Goal: Task Accomplishment & Management: Complete application form

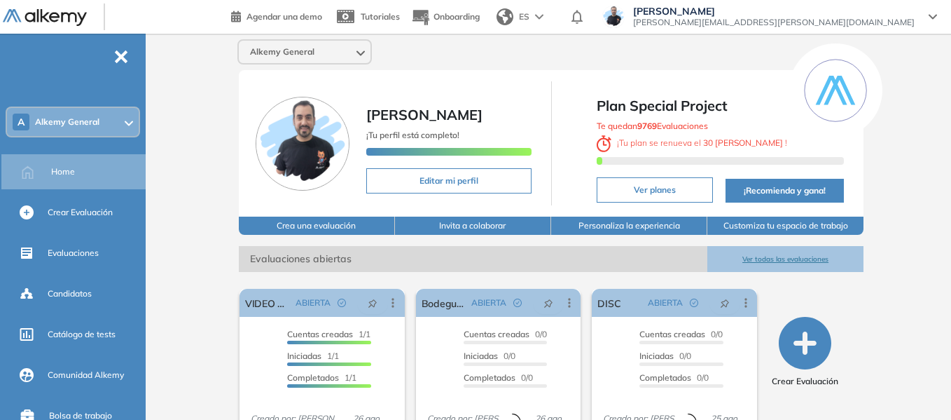
click at [103, 130] on div "A Alkemy General" at bounding box center [73, 122] width 132 height 28
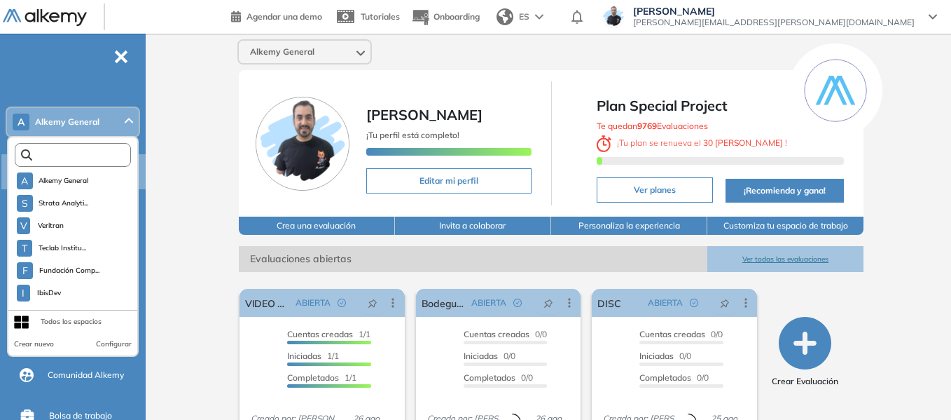
click at [106, 156] on input "text" at bounding box center [76, 155] width 88 height 11
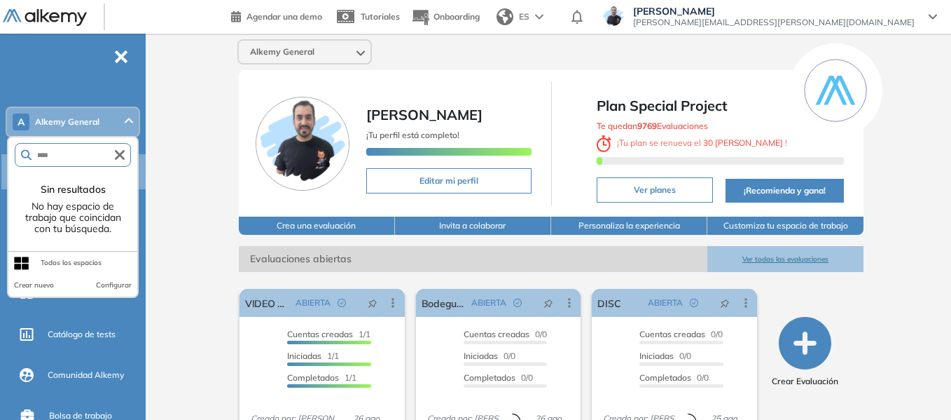
type input "****"
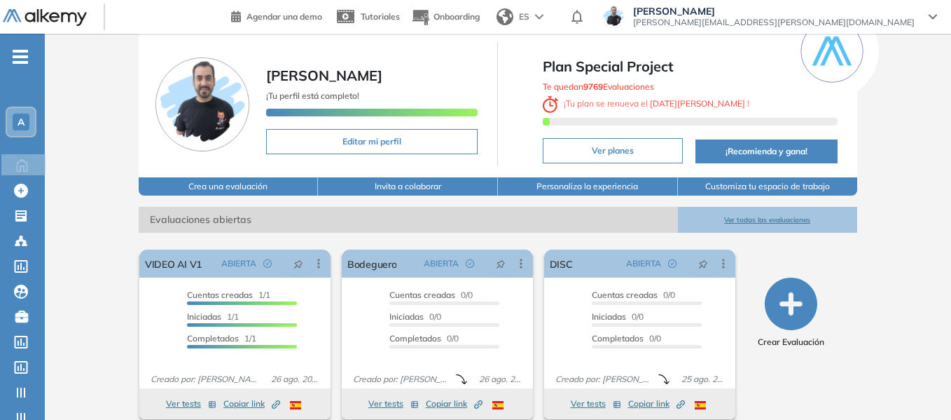
scroll to position [70, 0]
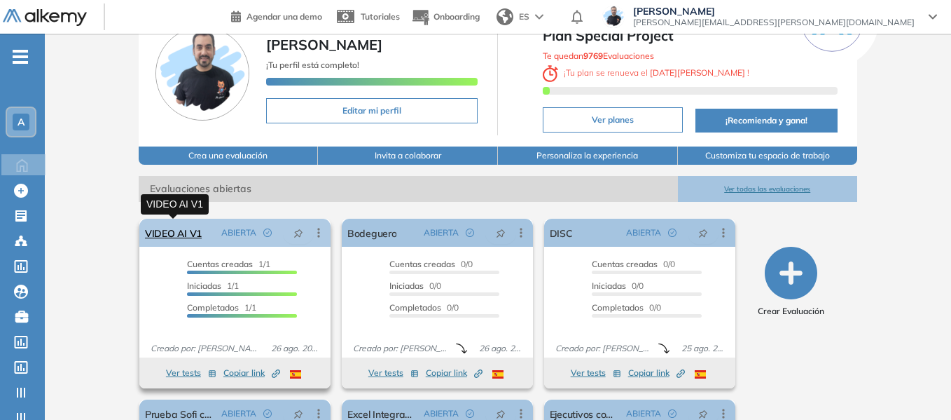
click at [186, 227] on link "VIDEO AI V1" at bounding box center [173, 233] width 57 height 28
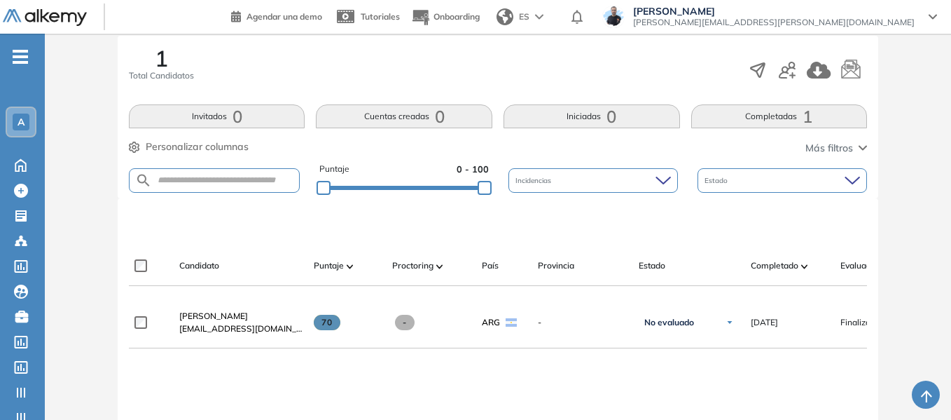
scroll to position [316, 0]
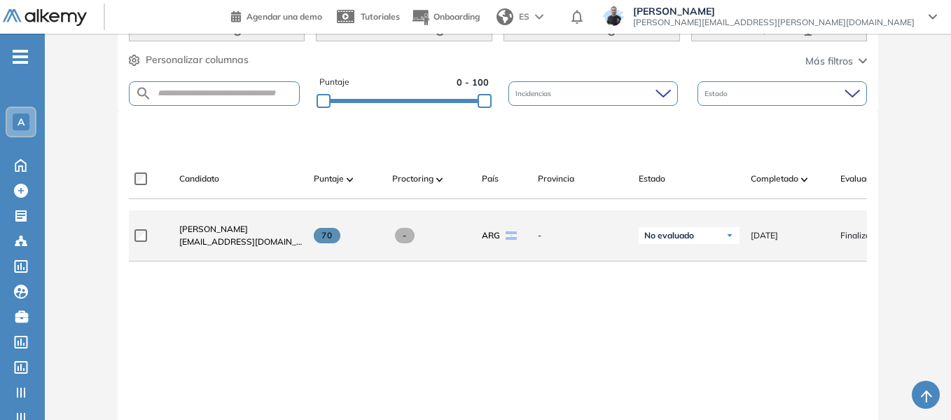
click at [216, 242] on span "[EMAIL_ADDRESS][DOMAIN_NAME]" at bounding box center [240, 241] width 123 height 13
click at [214, 234] on span "[PERSON_NAME]" at bounding box center [213, 228] width 69 height 11
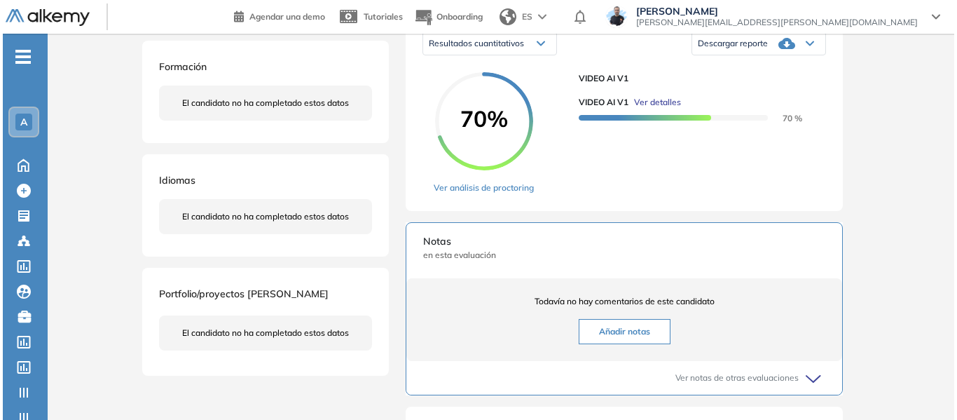
scroll to position [280, 0]
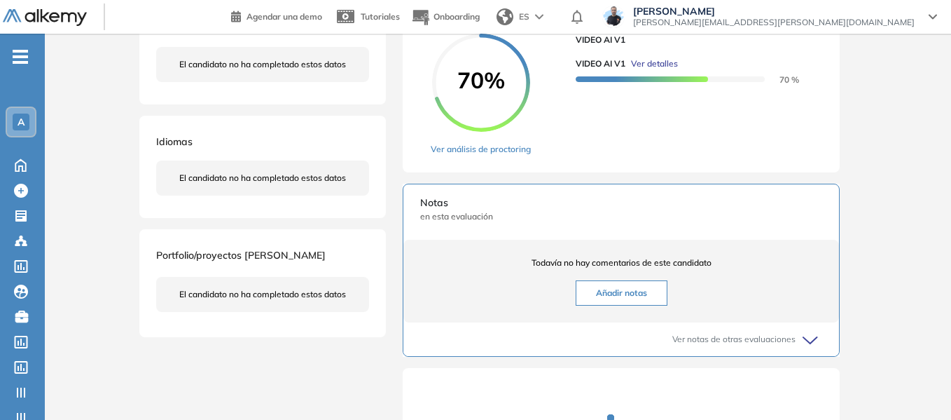
click at [672, 70] on span "Ver detalles" at bounding box center [654, 63] width 47 height 13
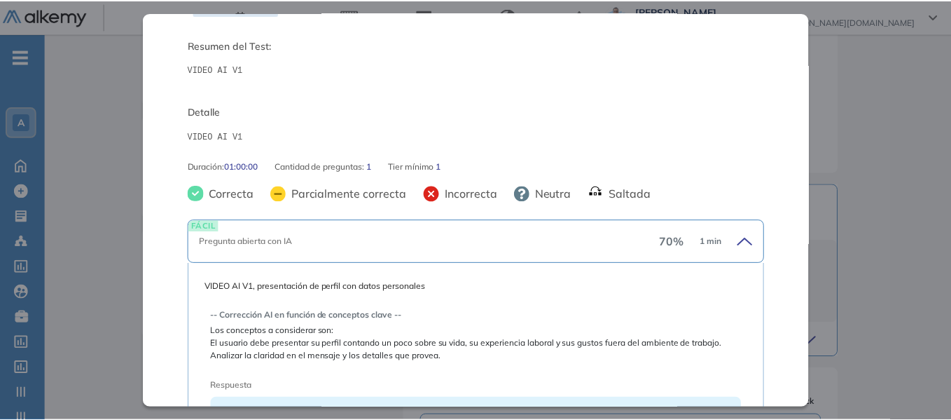
scroll to position [0, 0]
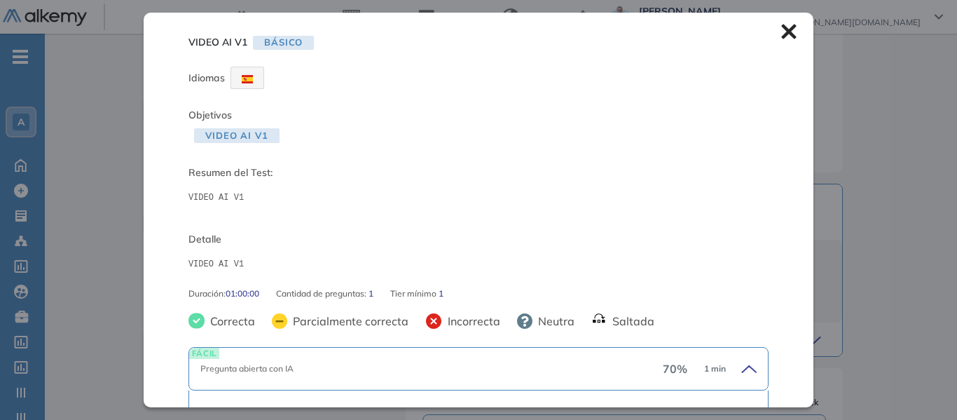
click at [781, 32] on icon at bounding box center [788, 32] width 15 height 15
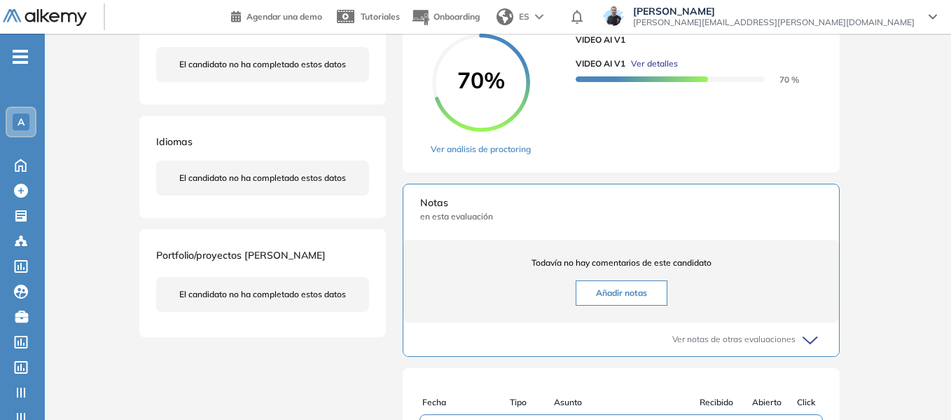
click at [28, 120] on div "A" at bounding box center [21, 121] width 17 height 17
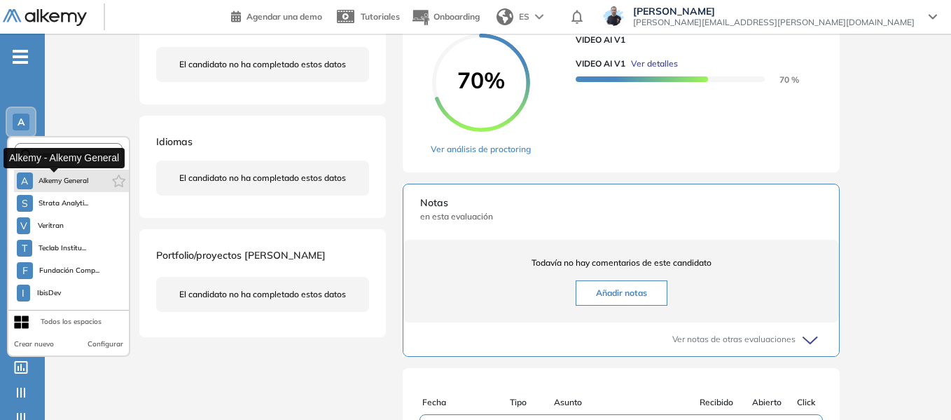
click at [70, 179] on span "Alkemy General" at bounding box center [64, 180] width 50 height 11
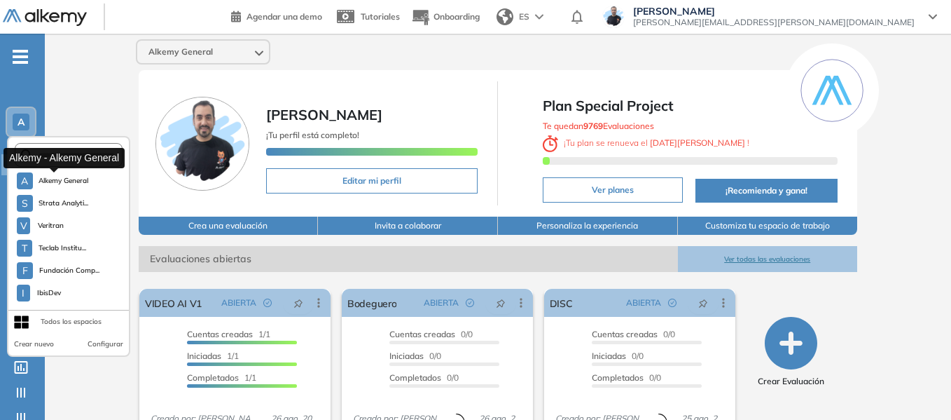
click at [98, 88] on div "Alkemy General [PERSON_NAME] ¡Tu perfil está completo! Editar mi perfil Plan Sp…" at bounding box center [498, 345] width 906 height 622
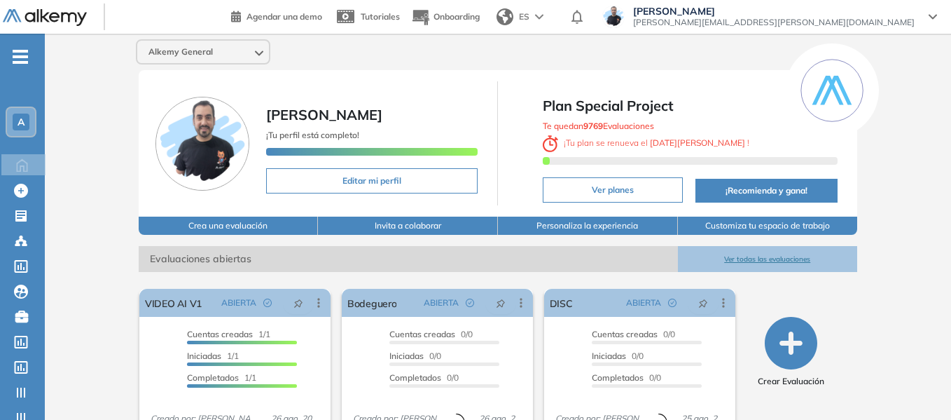
click at [18, 60] on span "-" at bounding box center [20, 55] width 15 height 11
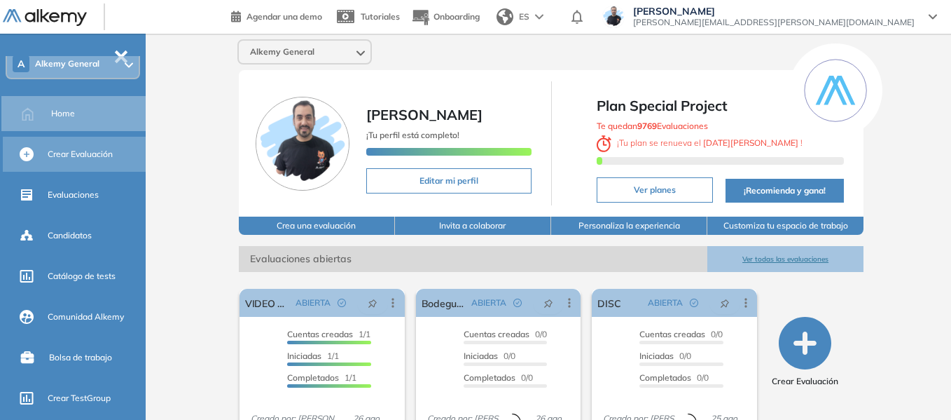
scroll to position [70, 0]
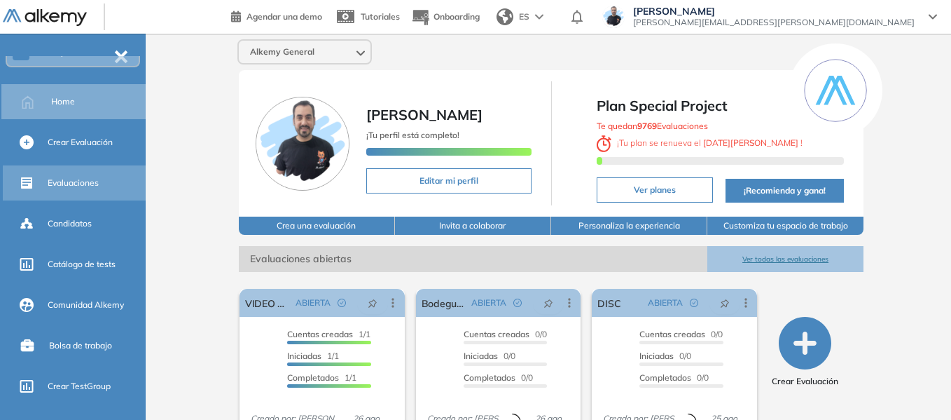
click at [78, 182] on span "Evaluaciones" at bounding box center [73, 183] width 51 height 13
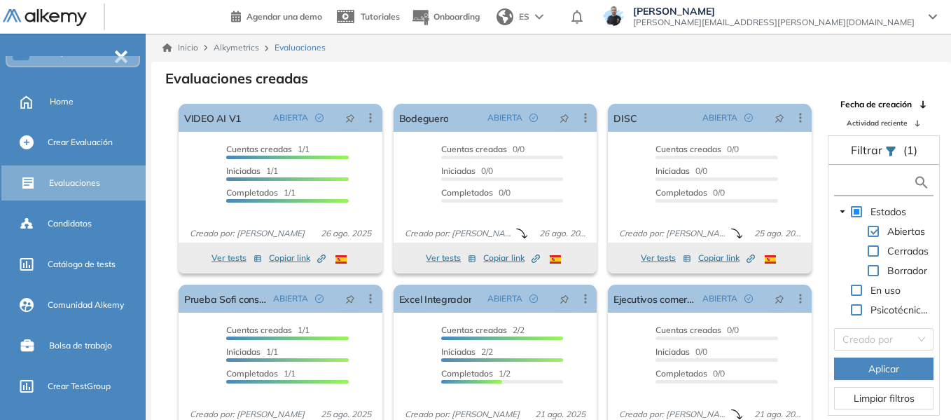
click at [856, 181] on input "text" at bounding box center [876, 182] width 76 height 15
type input "****"
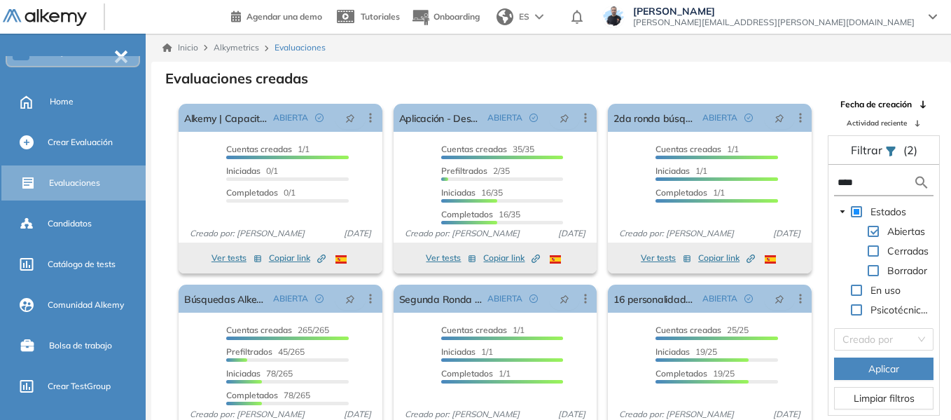
scroll to position [34, 0]
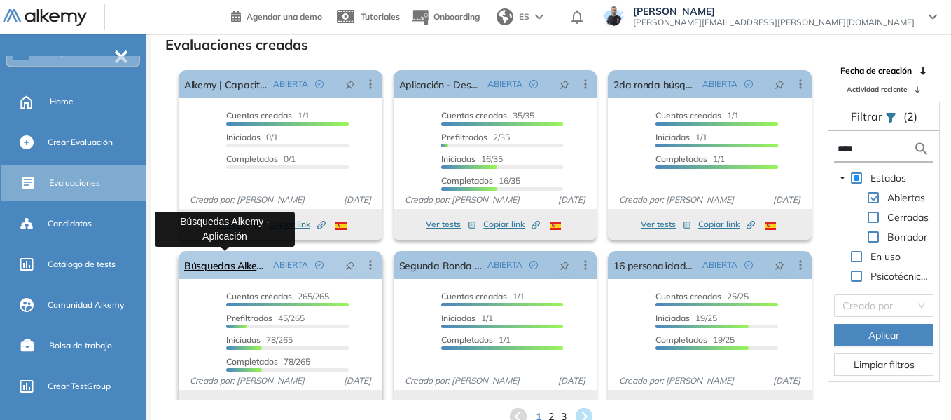
click at [236, 267] on link "Búsquedas Alkemy - Aplicación" at bounding box center [225, 265] width 83 height 28
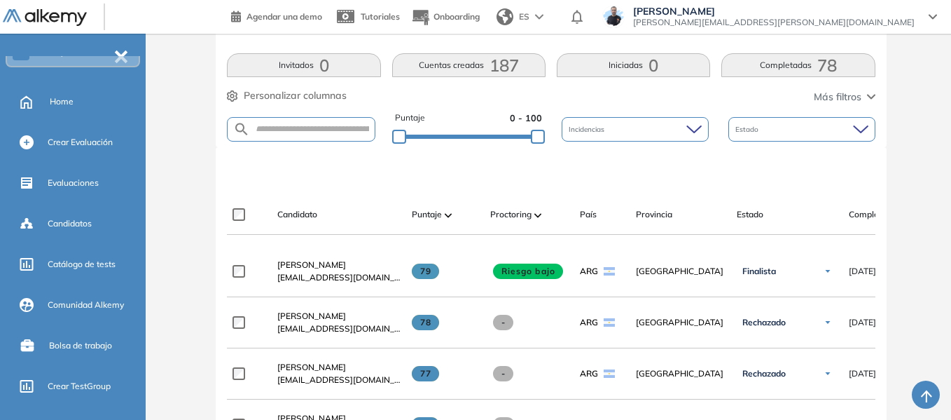
scroll to position [420, 0]
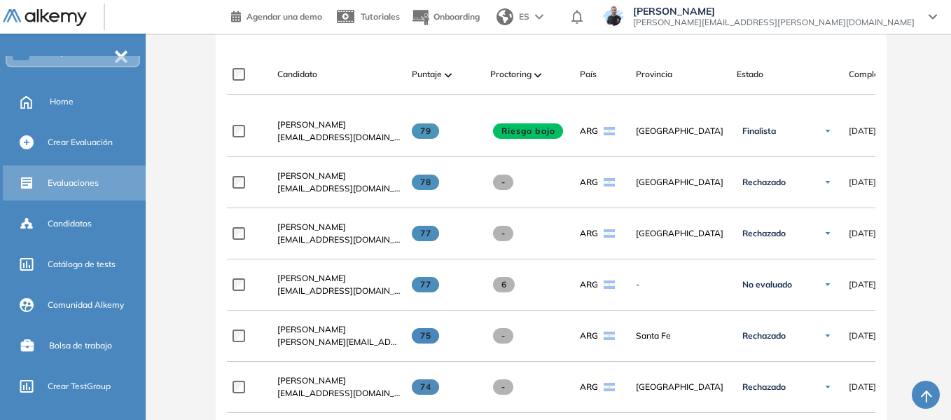
click at [79, 184] on span "Evaluaciones" at bounding box center [73, 183] width 51 height 13
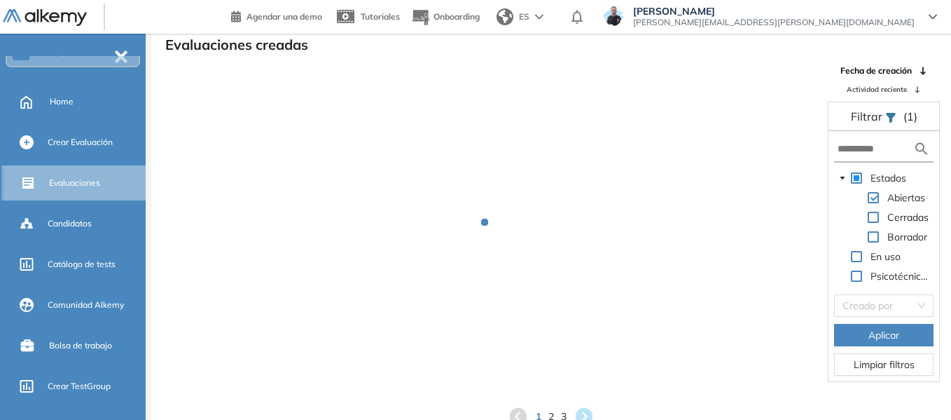
scroll to position [34, 0]
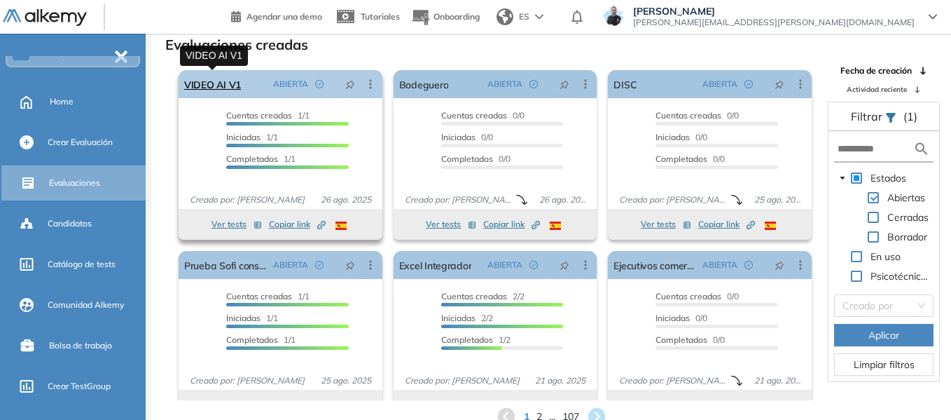
click at [205, 92] on link "VIDEO AI V1" at bounding box center [212, 84] width 57 height 28
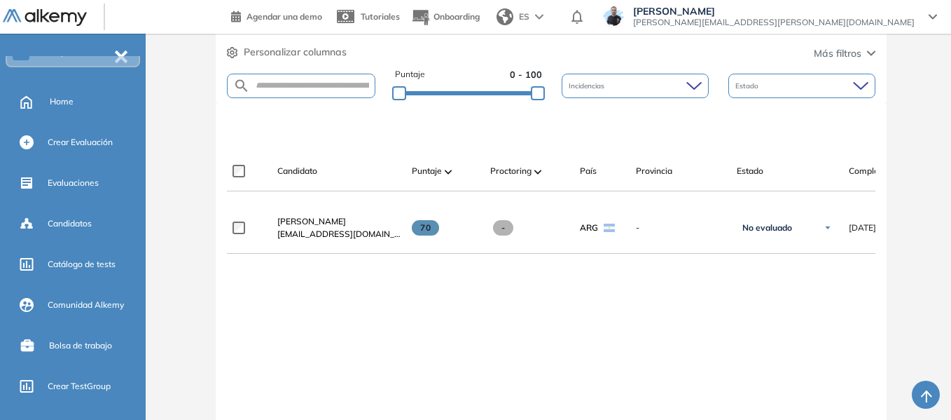
scroll to position [420, 0]
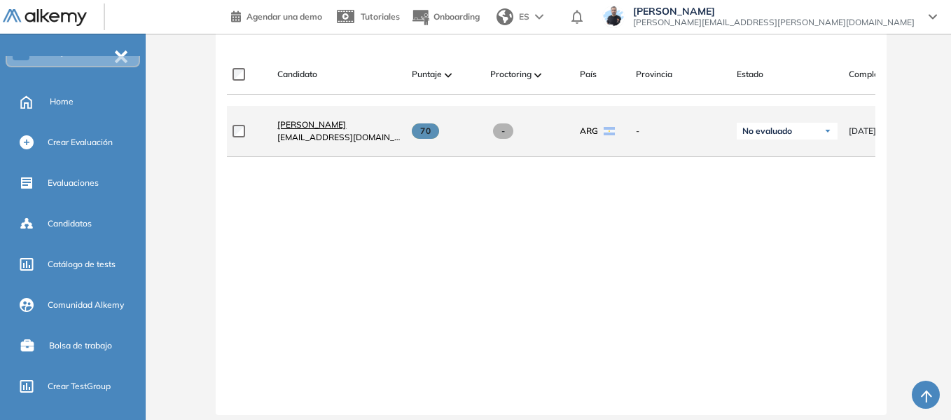
click at [298, 130] on span "[PERSON_NAME]" at bounding box center [311, 124] width 69 height 11
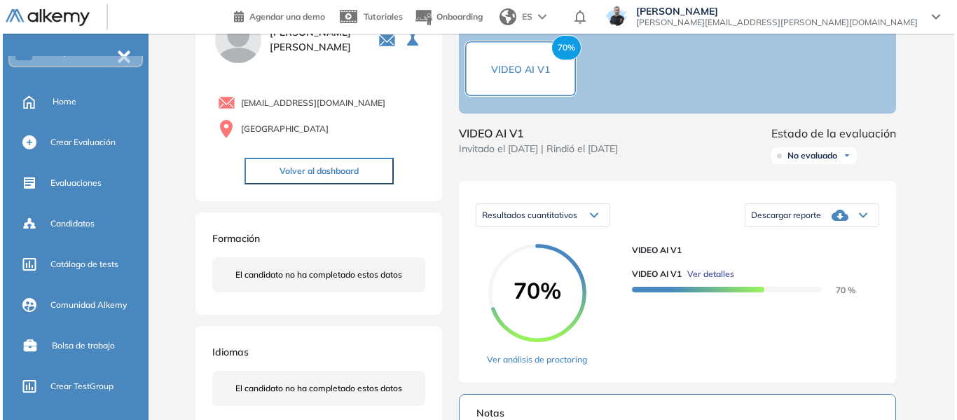
scroll to position [210, 0]
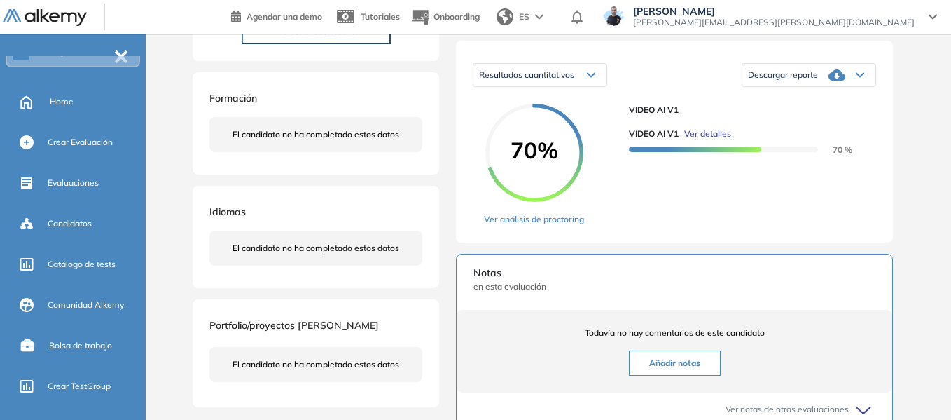
click at [717, 140] on span "Ver detalles" at bounding box center [707, 133] width 47 height 13
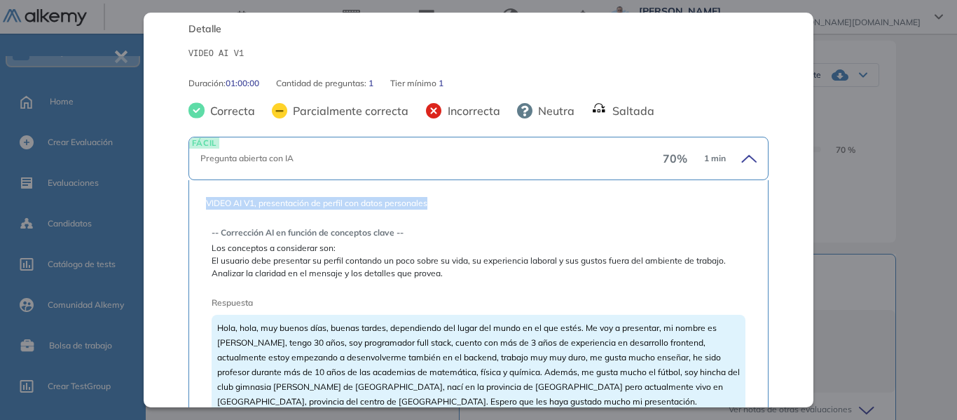
drag, startPoint x: 207, startPoint y: 205, endPoint x: 441, endPoint y: 202, distance: 234.7
click at [441, 202] on span "VIDEO AI V1, presentación de perfil con datos personales" at bounding box center [478, 203] width 545 height 13
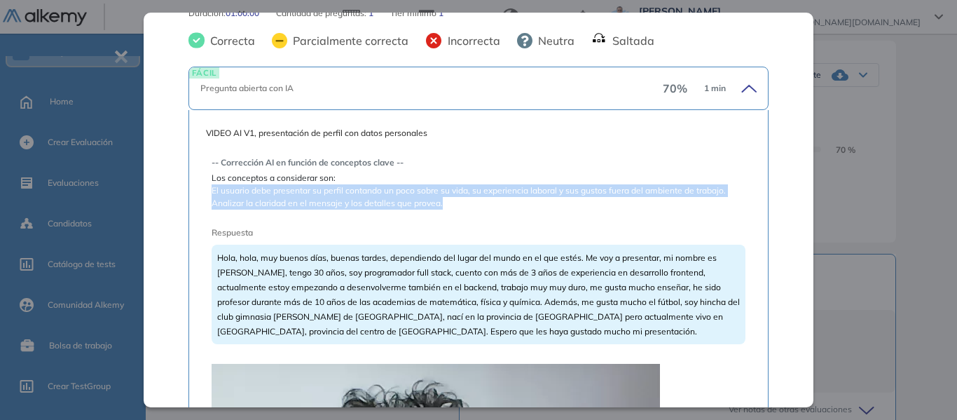
drag, startPoint x: 211, startPoint y: 192, endPoint x: 482, endPoint y: 206, distance: 271.5
click at [482, 206] on span "El usuario debe presentar su perfil contando un poco sobre su vida, su experien…" at bounding box center [479, 196] width 534 height 25
click at [324, 188] on span "El usuario debe presentar su perfil contando un poco sobre su vida, su experien…" at bounding box center [479, 196] width 534 height 25
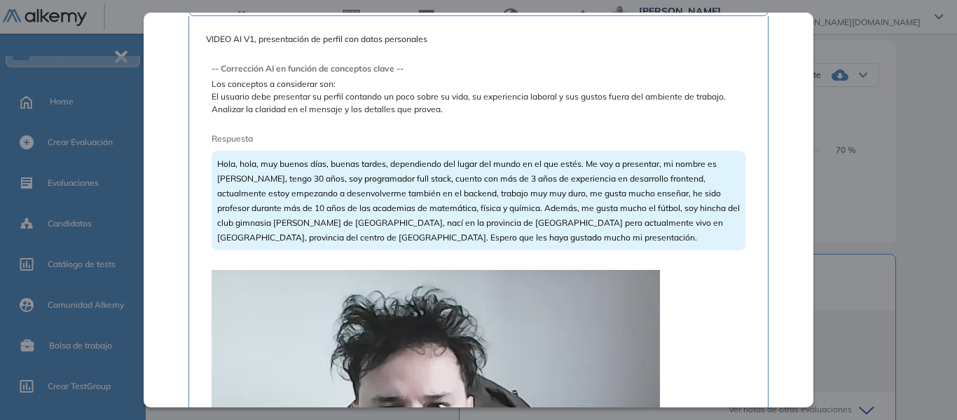
scroll to position [350, 0]
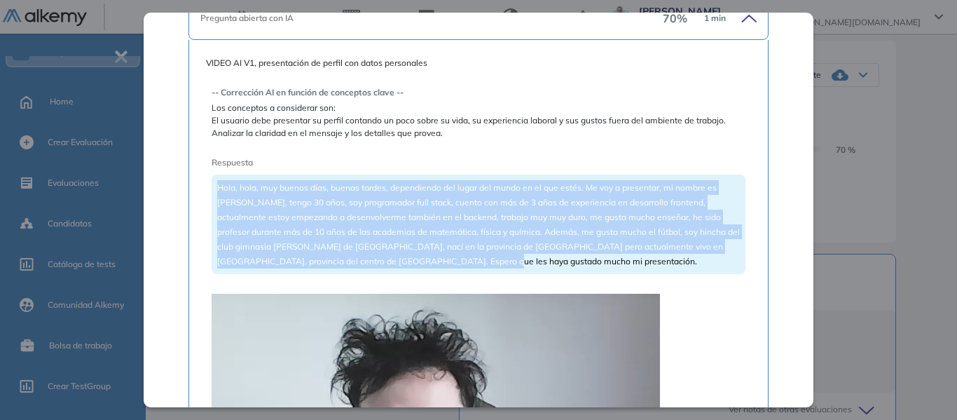
drag, startPoint x: 215, startPoint y: 188, endPoint x: 504, endPoint y: 257, distance: 297.5
click at [504, 257] on div "Hola, hola, muy buenos días, buenas tardes, dependiendo del lugar del mundo en …" at bounding box center [479, 223] width 534 height 99
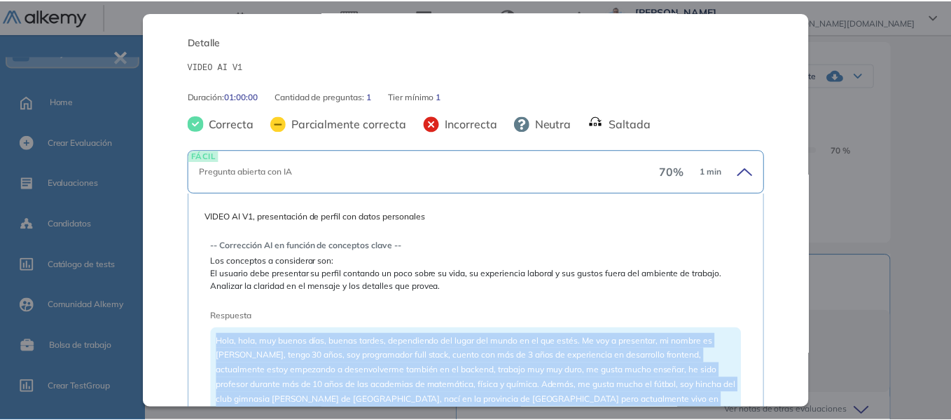
scroll to position [0, 0]
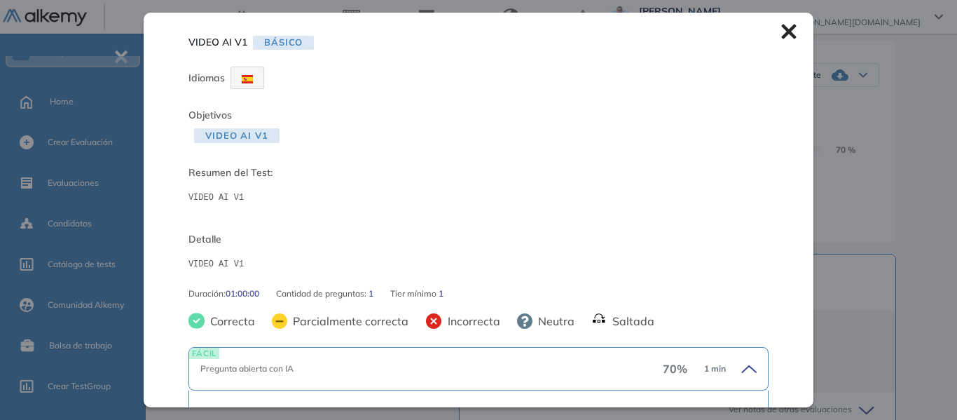
click at [781, 34] on icon at bounding box center [788, 32] width 15 height 15
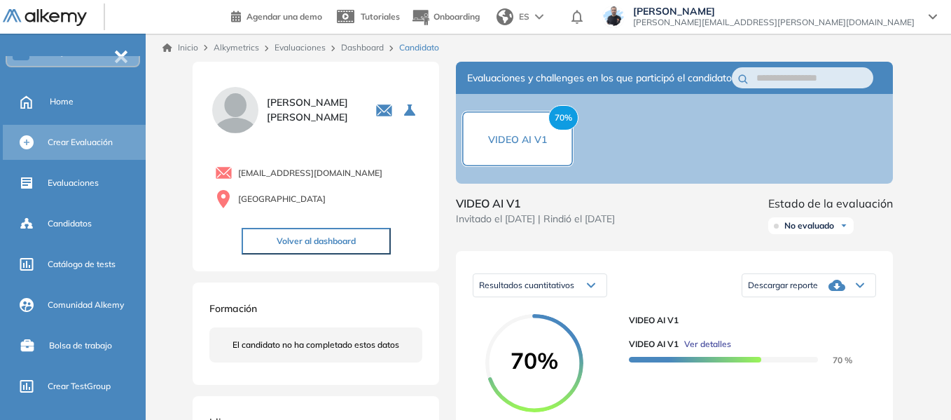
click at [98, 148] on span "Crear Evaluación" at bounding box center [80, 142] width 65 height 13
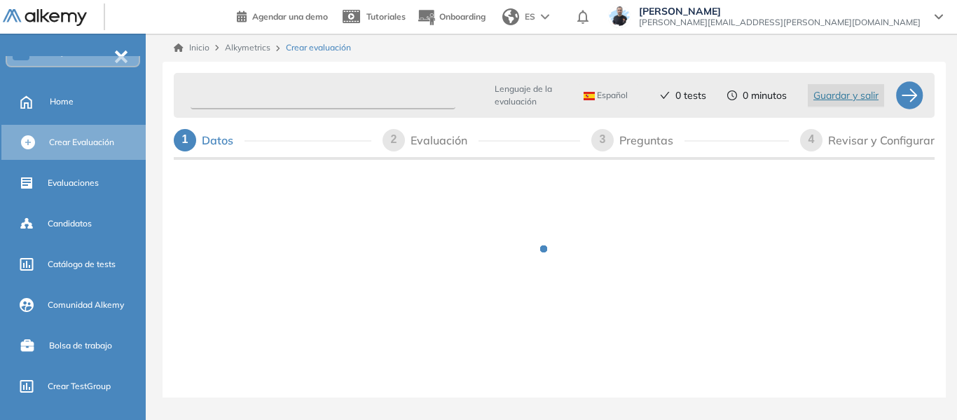
click at [289, 99] on input "text" at bounding box center [323, 95] width 265 height 27
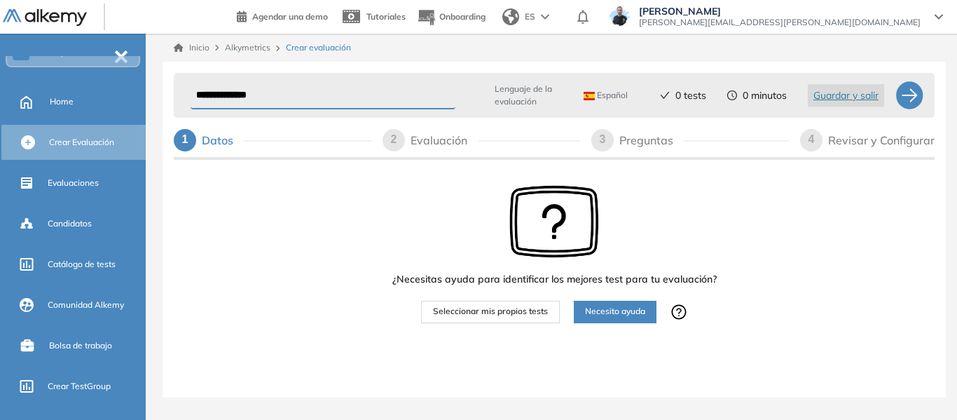
type input "**********"
click at [502, 314] on span "Seleccionar mis propios tests" at bounding box center [490, 311] width 115 height 13
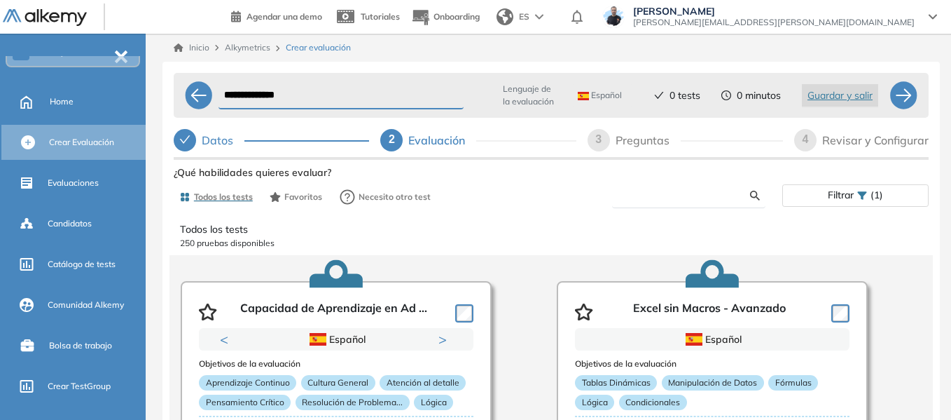
click at [684, 189] on input "text" at bounding box center [686, 195] width 127 height 13
type input "****"
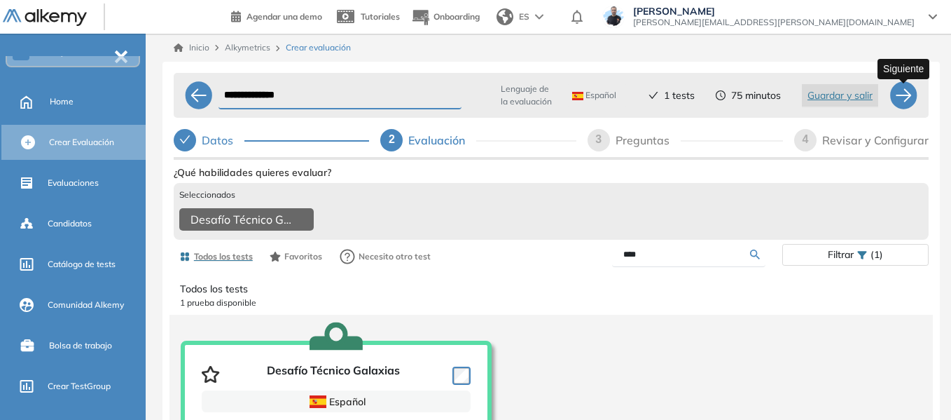
click at [902, 100] on div at bounding box center [904, 95] width 28 height 28
select select "*****"
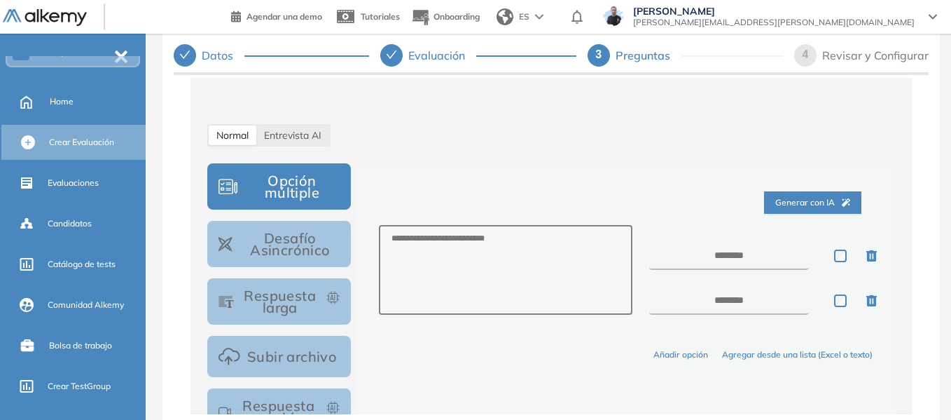
scroll to position [210, 0]
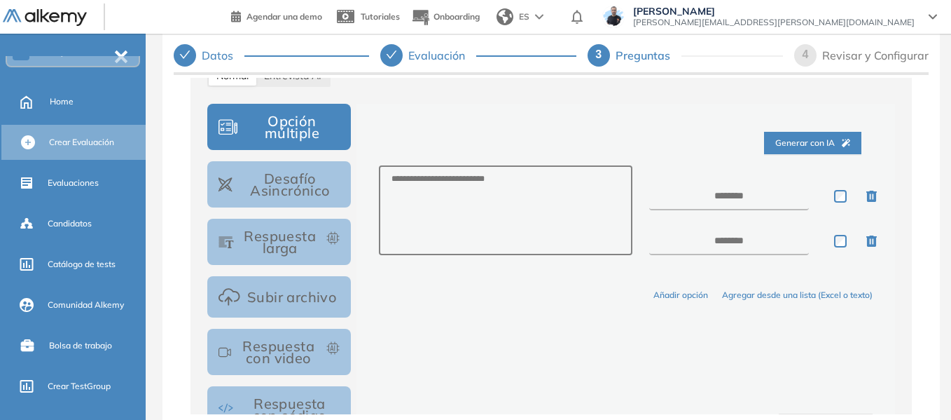
click at [296, 191] on button "Desafío Asincrónico" at bounding box center [279, 184] width 144 height 46
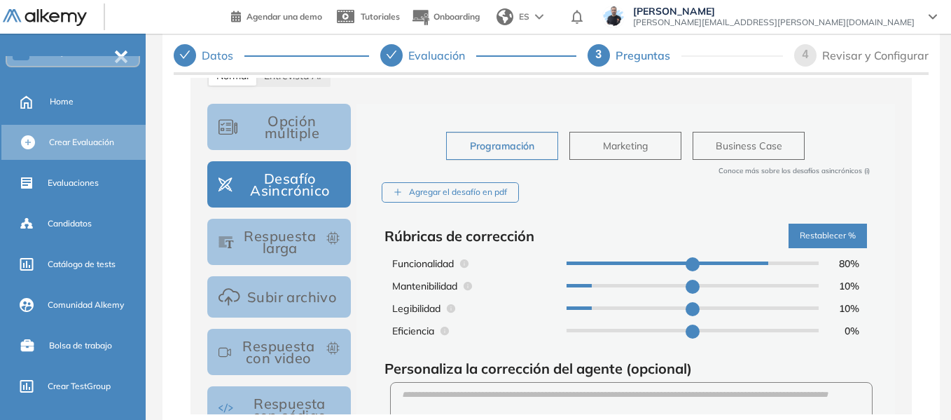
type input "**"
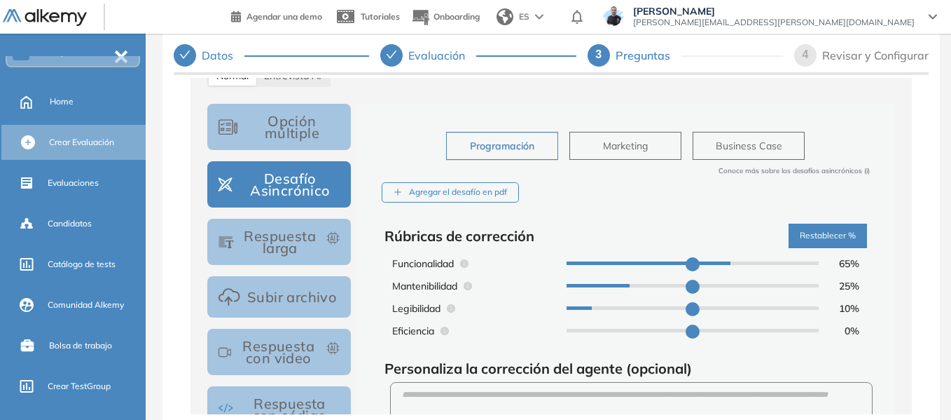
type input "**"
drag, startPoint x: 764, startPoint y: 264, endPoint x: 725, endPoint y: 263, distance: 38.6
type input "**"
click at [725, 263] on input "range" at bounding box center [693, 263] width 252 height 4
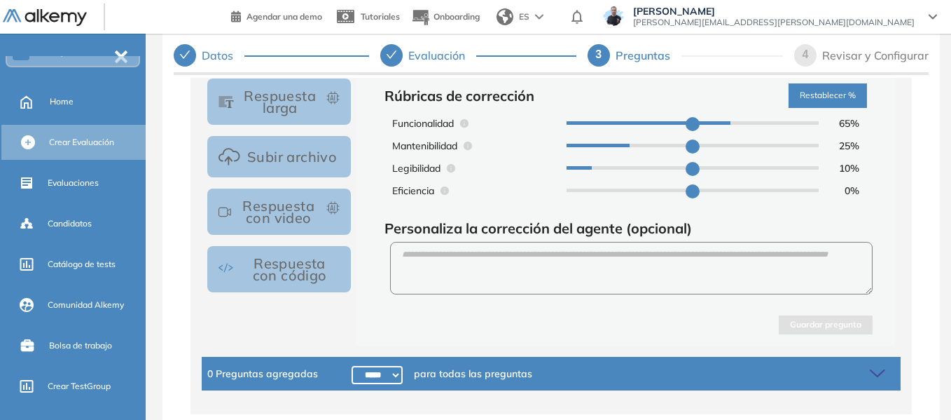
click at [265, 266] on button "Respuesta con código" at bounding box center [279, 269] width 144 height 46
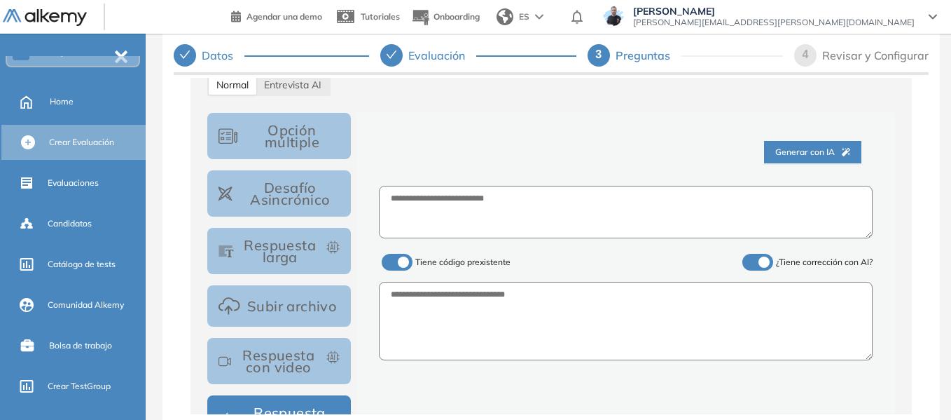
scroll to position [198, 0]
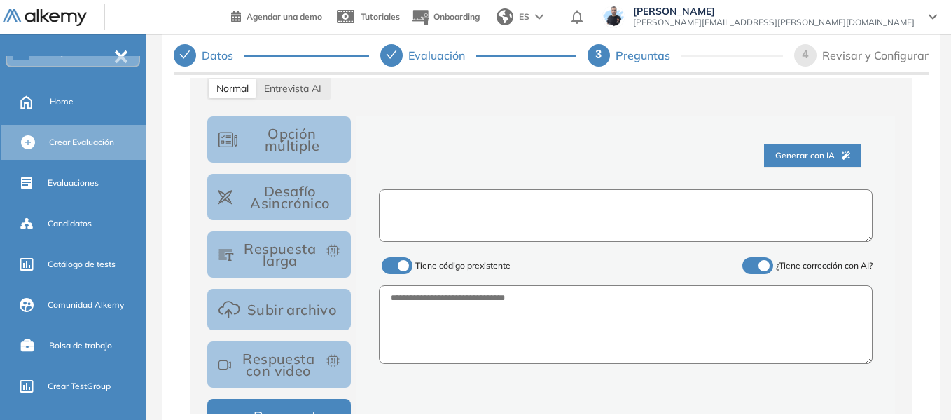
click at [461, 202] on textarea at bounding box center [626, 215] width 494 height 53
click at [408, 269] on label at bounding box center [397, 265] width 31 height 17
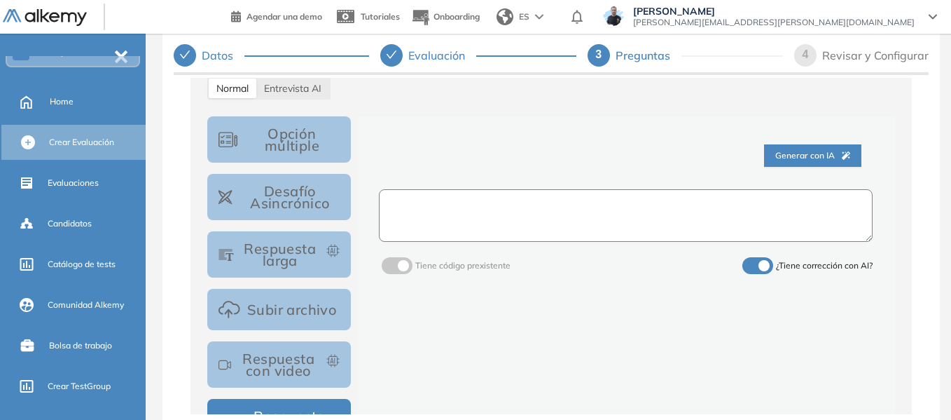
click at [420, 231] on textarea at bounding box center [626, 215] width 494 height 53
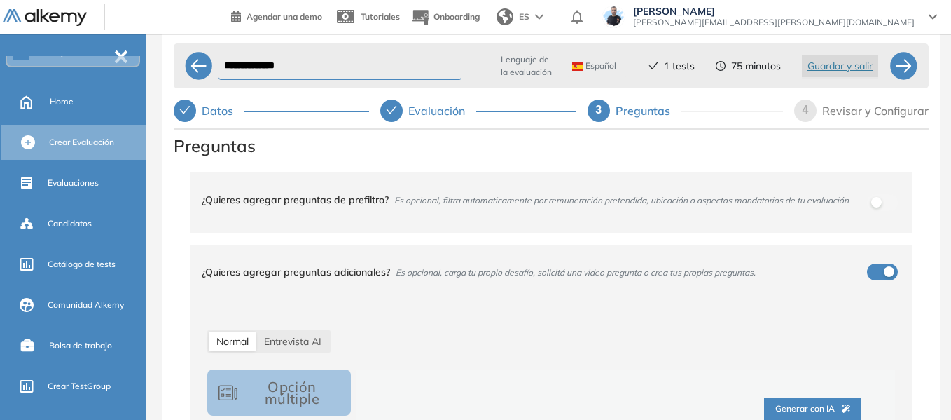
scroll to position [0, 0]
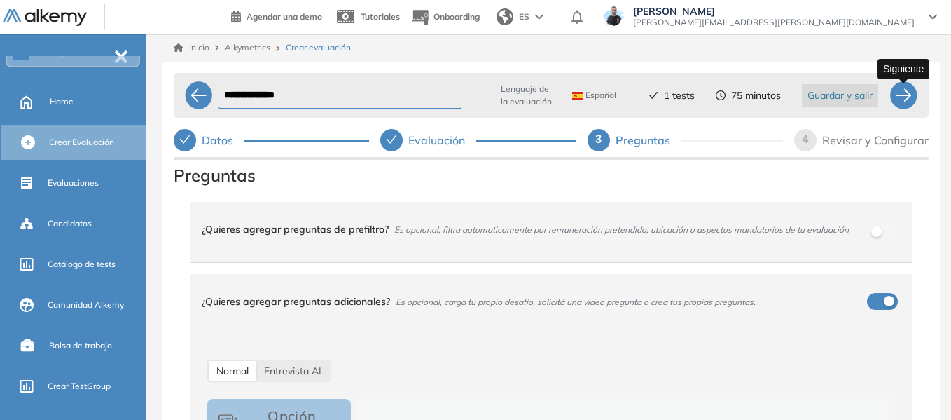
click at [897, 95] on div at bounding box center [904, 95] width 28 height 28
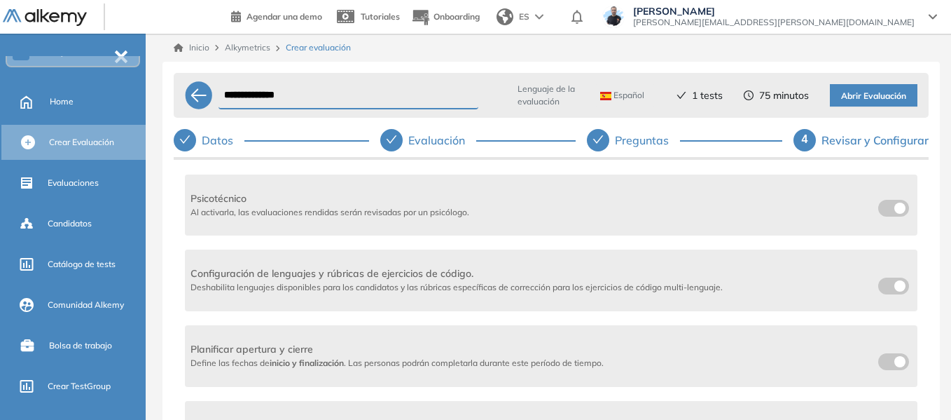
scroll to position [210, 0]
click at [884, 280] on span at bounding box center [883, 280] width 11 height 11
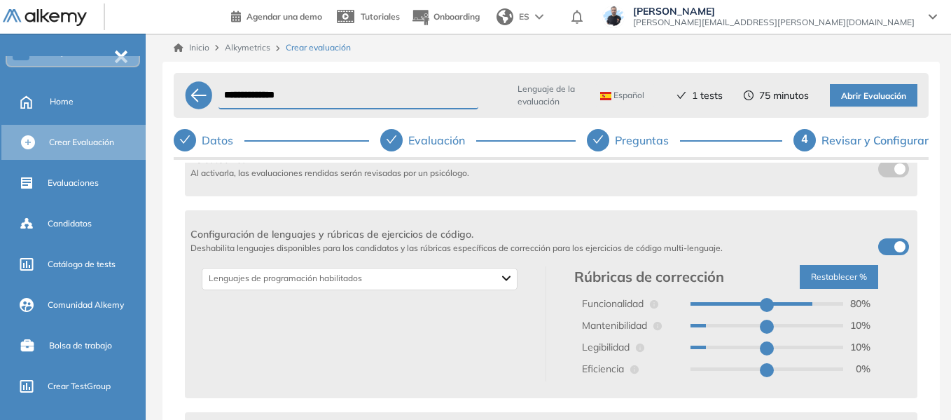
scroll to position [280, 0]
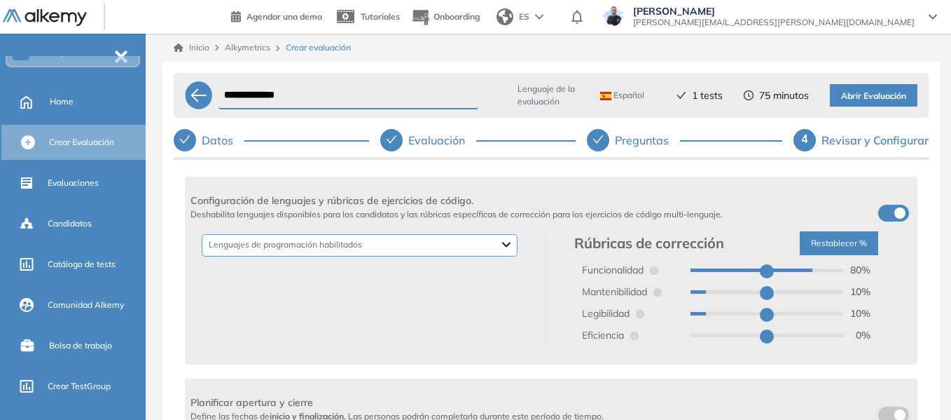
click at [509, 247] on div "Backend Crypto Data Science Data Base Dev Ops Genéricos Mobile Otros Frontend D…" at bounding box center [360, 245] width 316 height 22
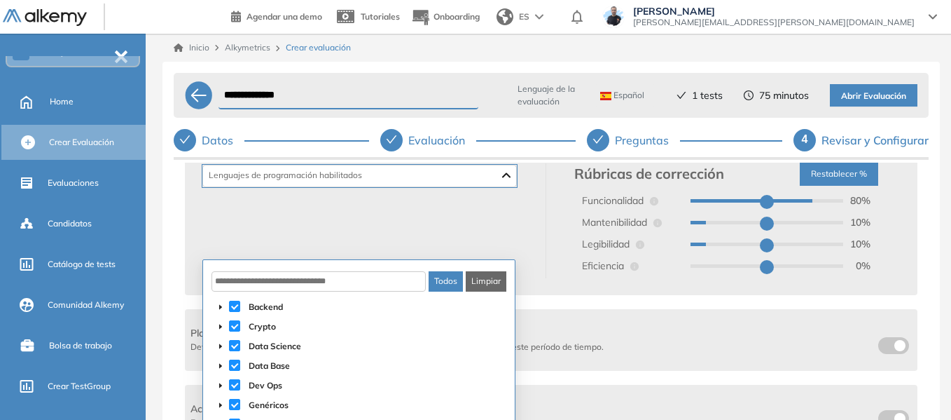
scroll to position [350, 0]
click at [550, 255] on div "Backend Crypto Data Science Data Base Dev Ops Genéricos Mobile Otros Frontend D…" at bounding box center [552, 217] width 722 height 120
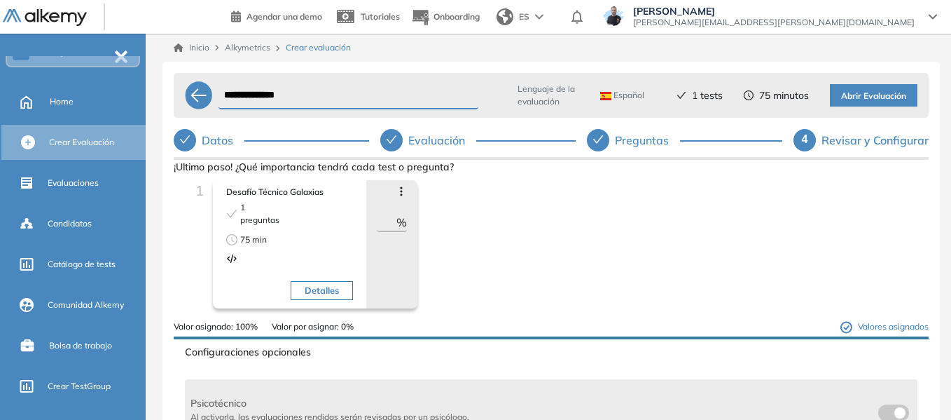
scroll to position [0, 0]
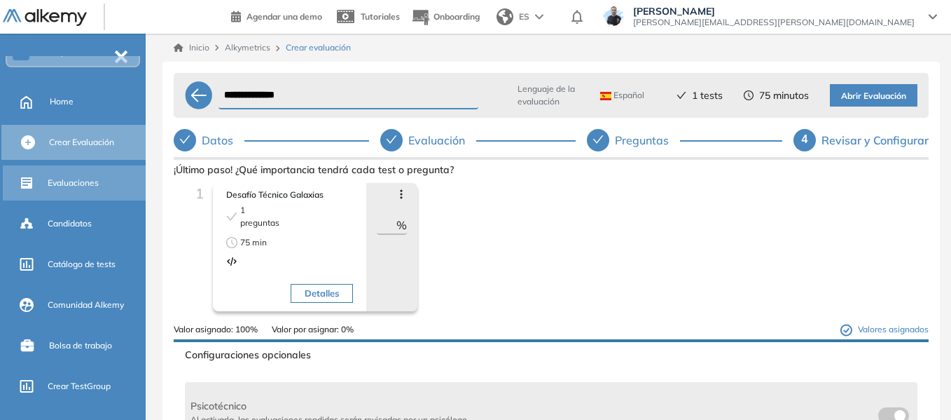
click at [79, 180] on span "Evaluaciones" at bounding box center [73, 183] width 51 height 13
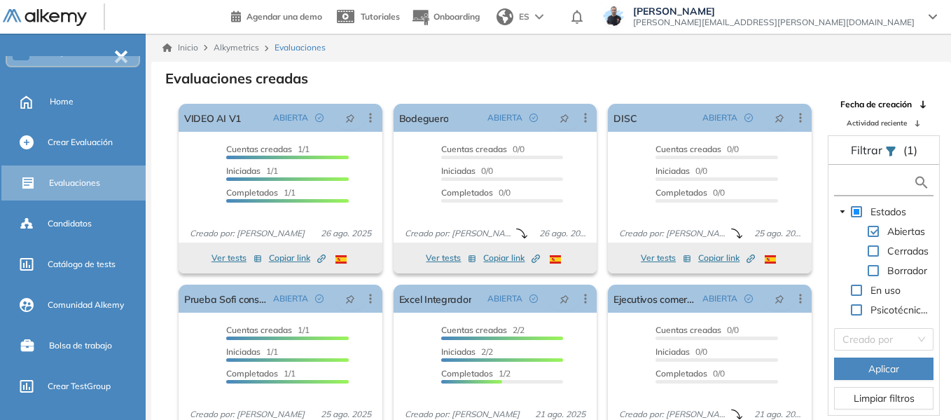
click at [861, 179] on input "text" at bounding box center [876, 182] width 76 height 15
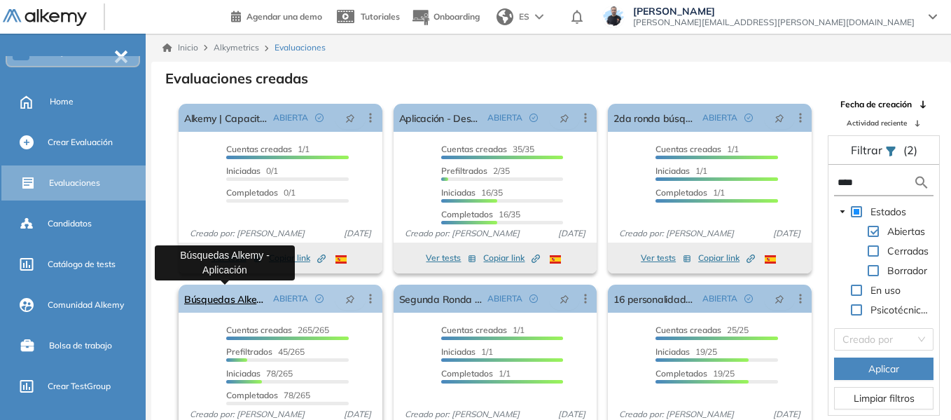
type input "****"
click at [214, 296] on link "Búsquedas Alkemy - Aplicación" at bounding box center [225, 298] width 83 height 28
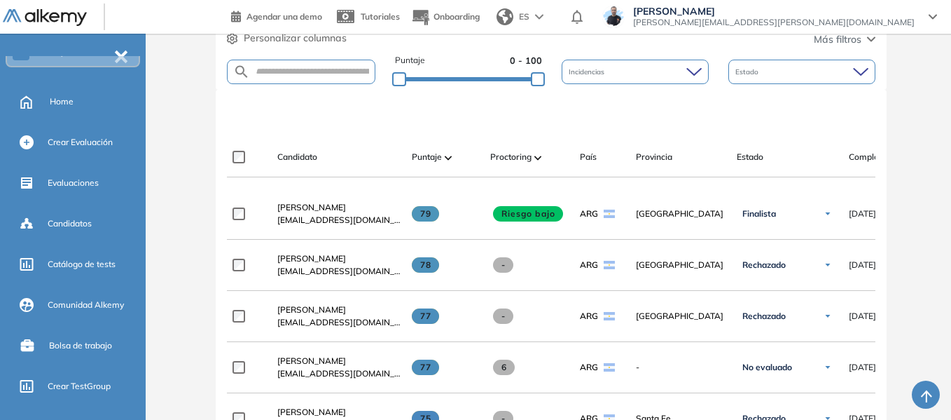
scroll to position [350, 0]
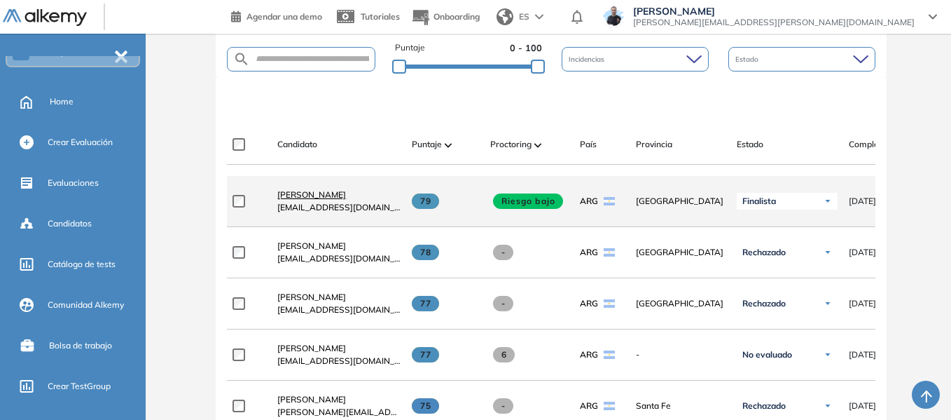
click at [308, 196] on span "[PERSON_NAME]" at bounding box center [311, 194] width 69 height 11
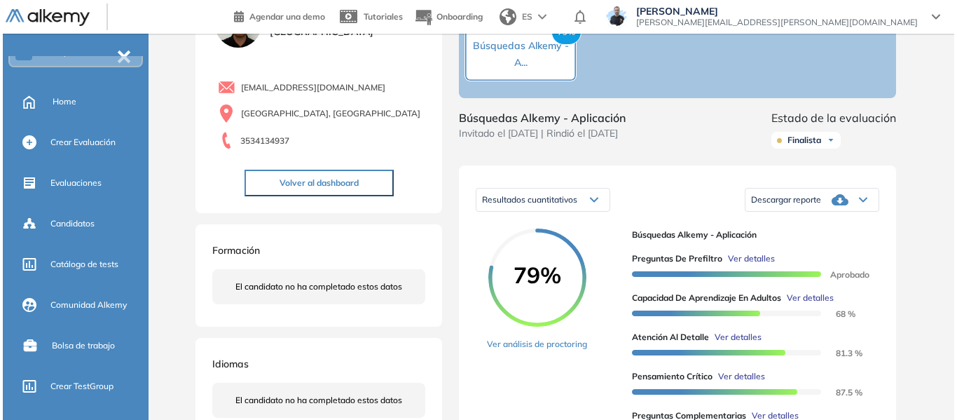
scroll to position [210, 0]
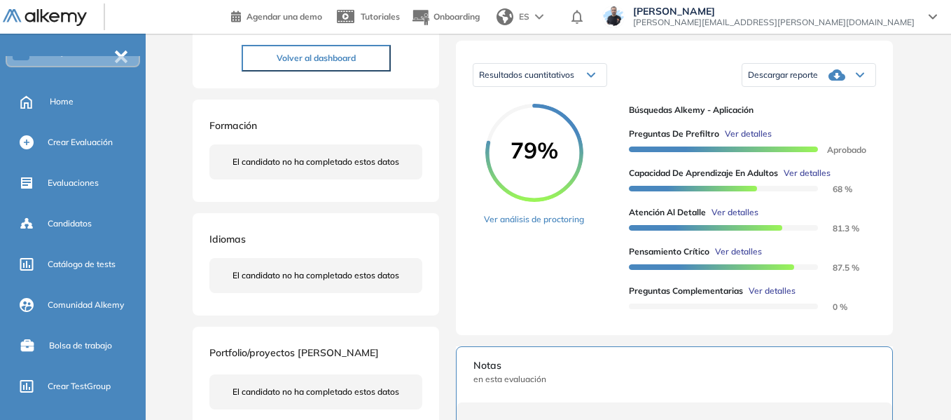
click at [822, 179] on span "Ver detalles" at bounding box center [807, 173] width 47 height 13
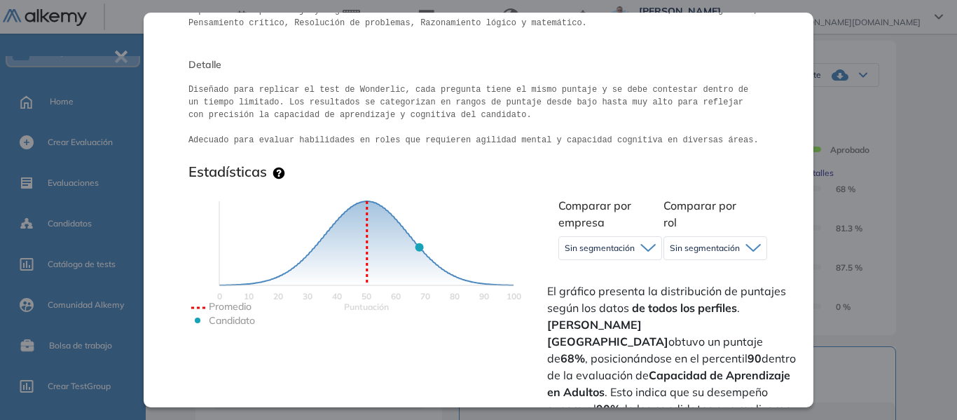
scroll to position [350, 0]
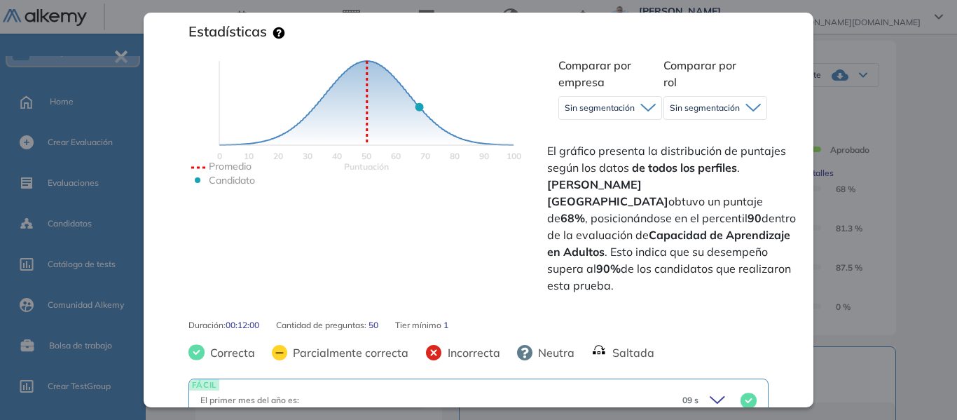
click at [593, 115] on div "Sin segmentación" at bounding box center [610, 108] width 102 height 22
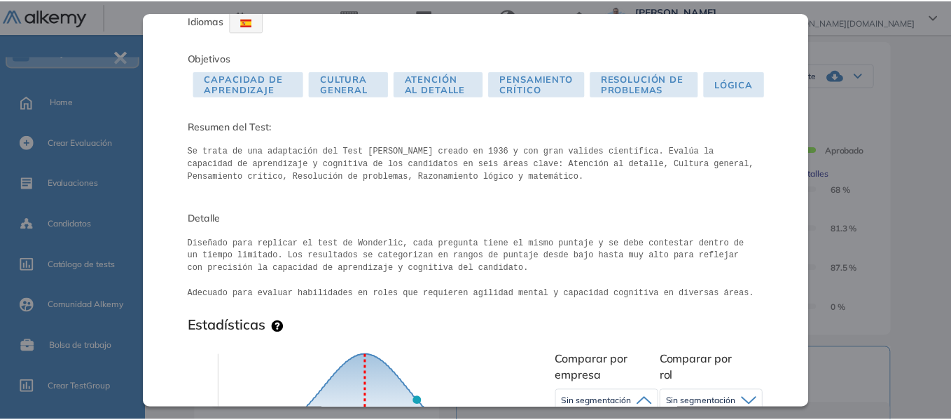
scroll to position [0, 0]
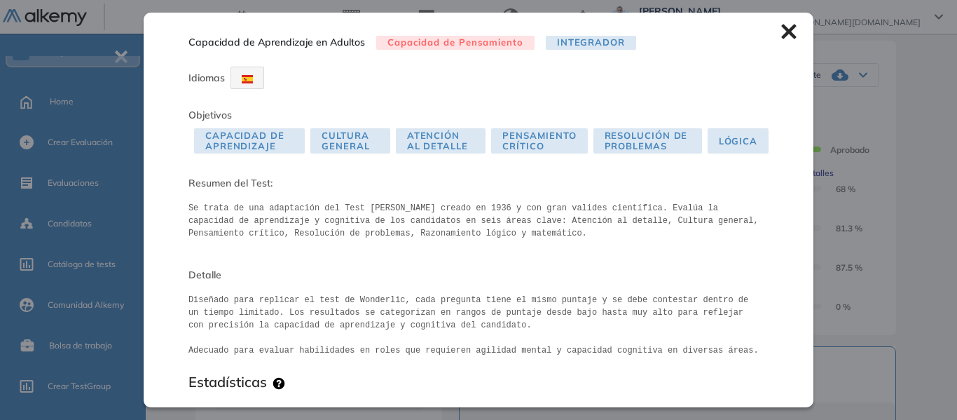
click at [781, 30] on icon at bounding box center [788, 31] width 15 height 15
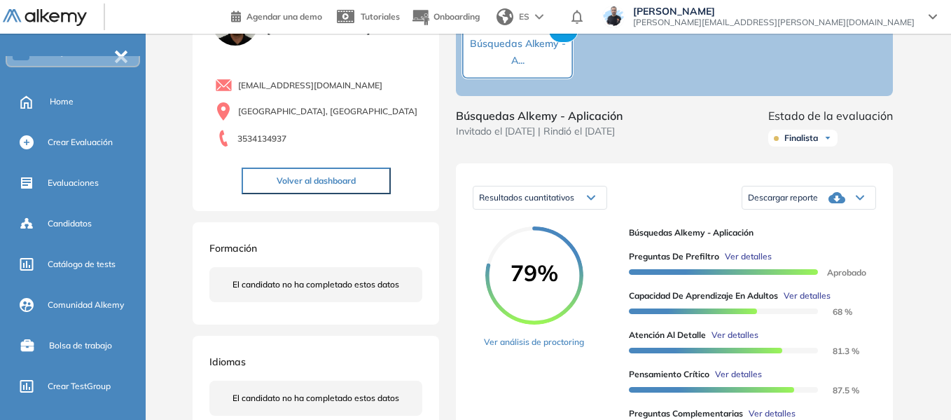
scroll to position [210, 0]
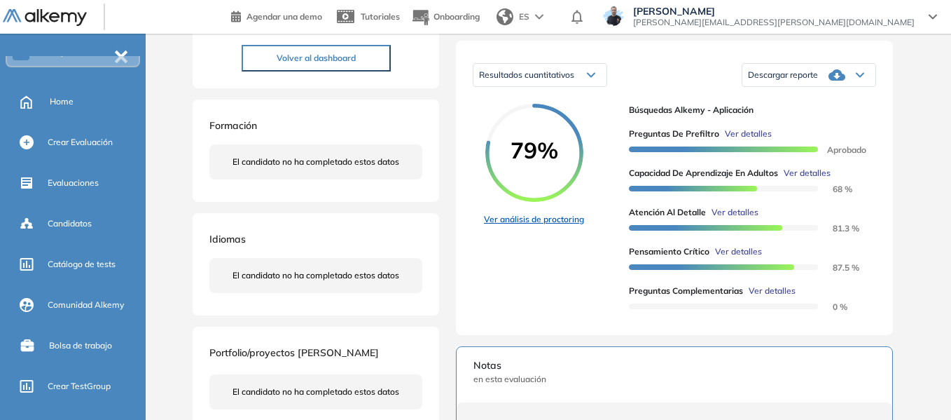
click at [539, 226] on link "Ver análisis de proctoring" at bounding box center [534, 219] width 100 height 13
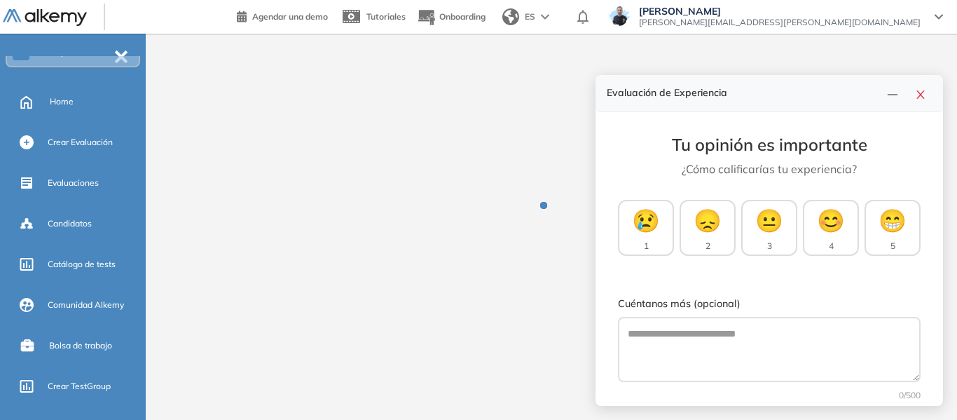
click at [932, 102] on div "Evaluación de Experiencia" at bounding box center [768, 93] width 347 height 37
click at [918, 95] on icon "close" at bounding box center [920, 94] width 11 height 11
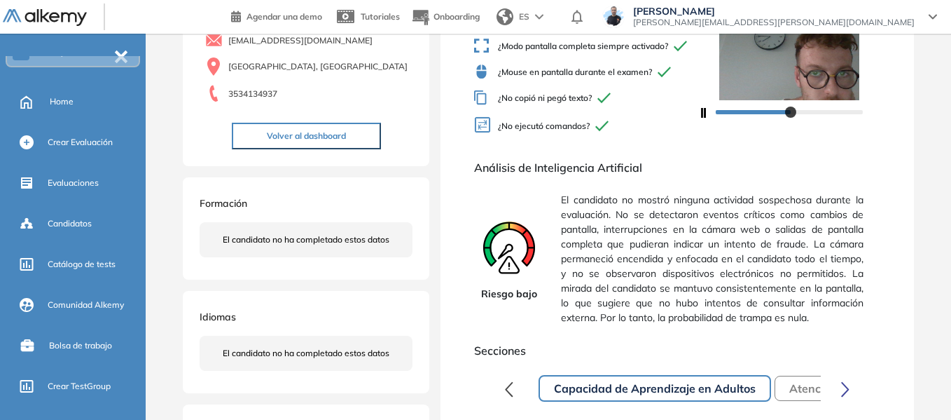
scroll to position [140, 0]
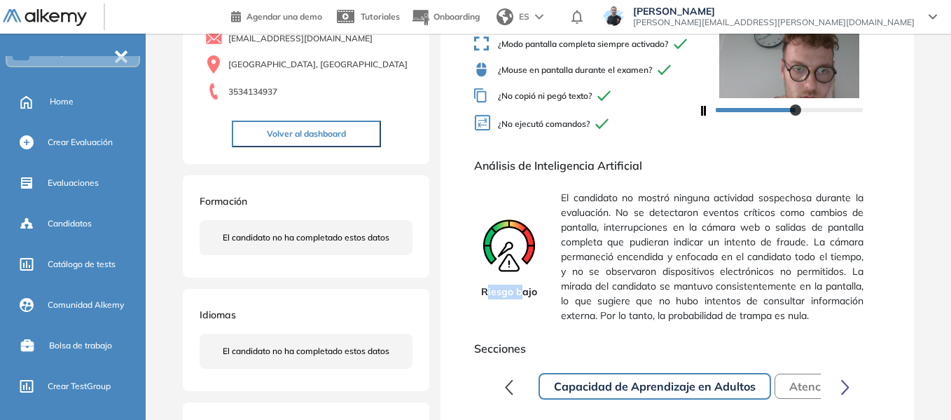
drag, startPoint x: 487, startPoint y: 301, endPoint x: 524, endPoint y: 305, distance: 37.4
click at [524, 299] on span "Riesgo bajo" at bounding box center [509, 291] width 56 height 15
click at [555, 261] on div "Riesgo bajo El candidato no mostró ninguna actividad sospechosa durante la eval…" at bounding box center [677, 257] width 406 height 144
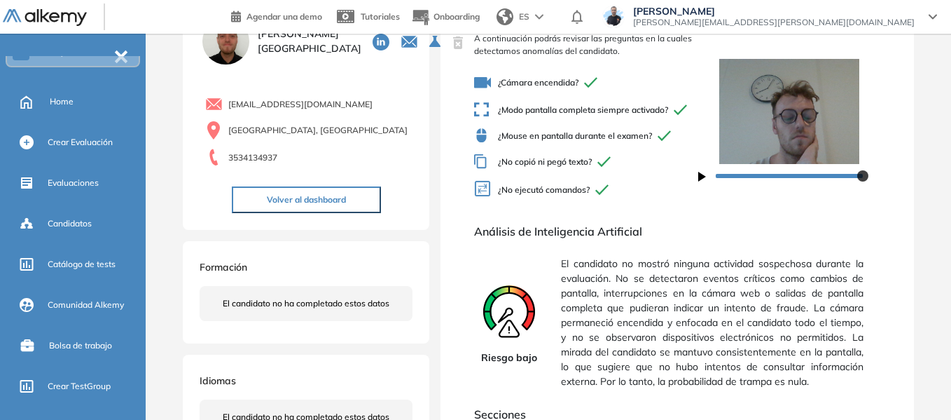
scroll to position [0, 0]
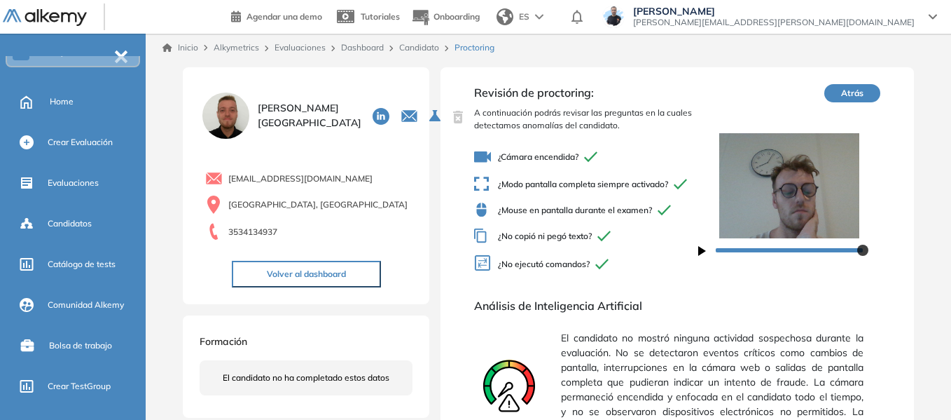
click at [191, 44] on link "Inicio" at bounding box center [181, 47] width 36 height 13
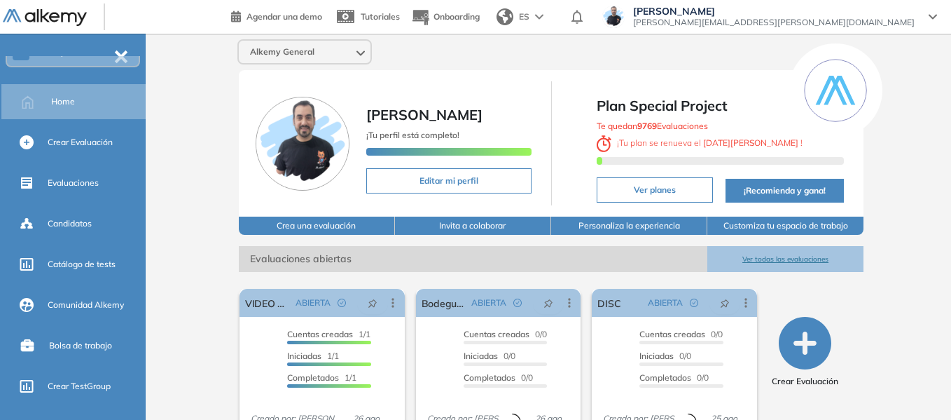
click at [195, 148] on div "Alkemy General [PERSON_NAME] ¡Tu perfil está completo! Editar mi perfil Plan Sp…" at bounding box center [551, 345] width 800 height 622
drag, startPoint x: 640, startPoint y: 123, endPoint x: 658, endPoint y: 126, distance: 17.9
click at [657, 126] on b "9769" at bounding box center [647, 125] width 20 height 11
click at [642, 121] on b "9769" at bounding box center [647, 125] width 20 height 11
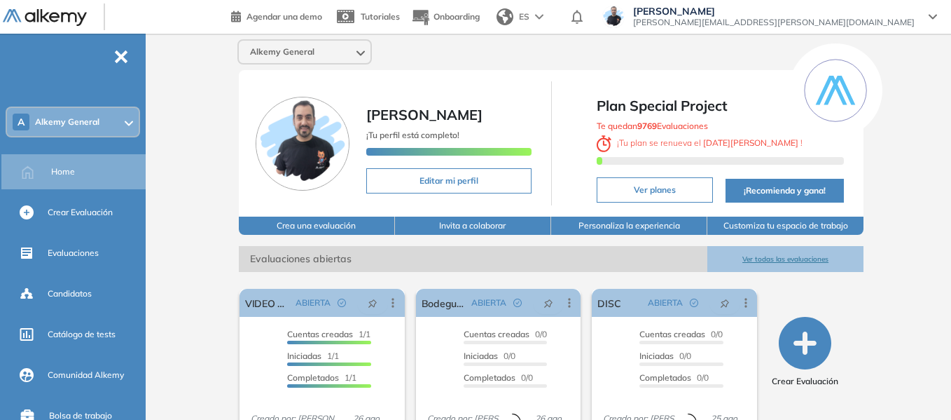
click at [99, 111] on div "A Alkemy General" at bounding box center [73, 122] width 132 height 28
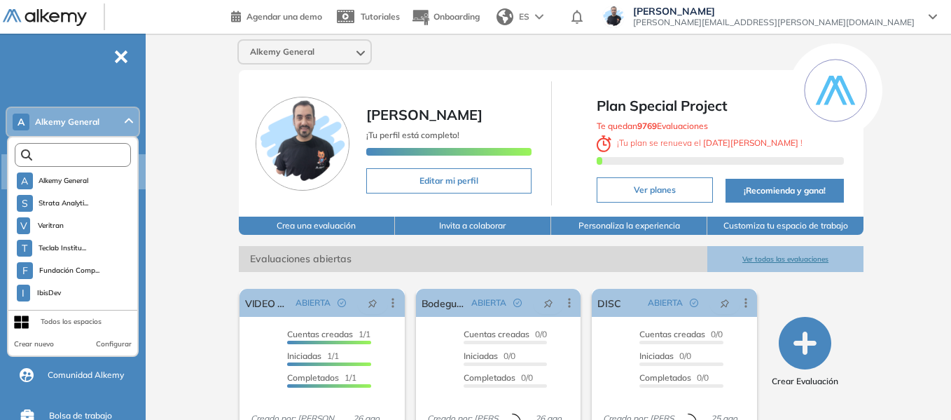
click at [99, 154] on input "text" at bounding box center [76, 155] width 88 height 11
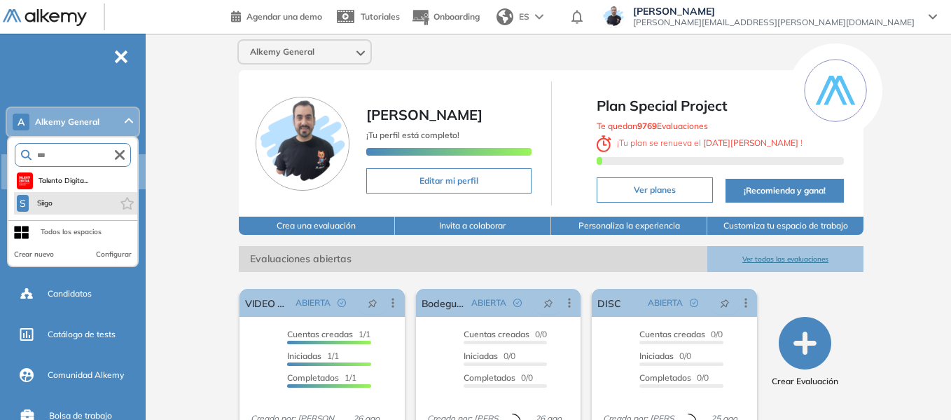
type input "***"
click at [73, 198] on li "S Siigo" at bounding box center [75, 203] width 123 height 22
click at [45, 202] on span "Siigo" at bounding box center [44, 203] width 20 height 11
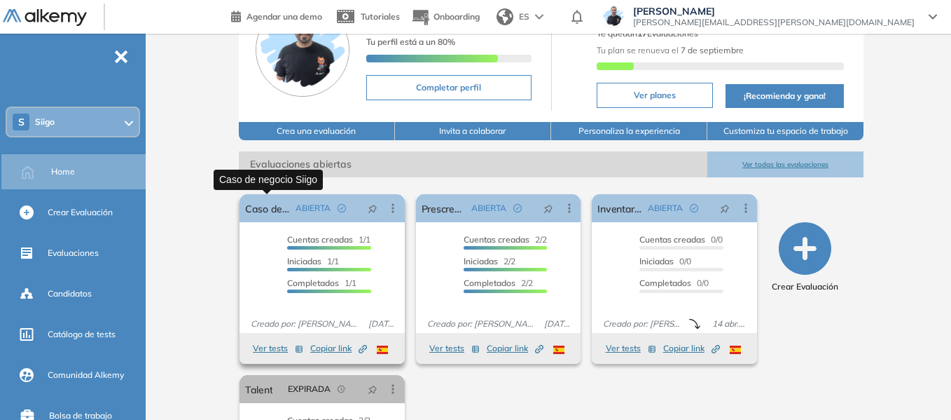
scroll to position [140, 0]
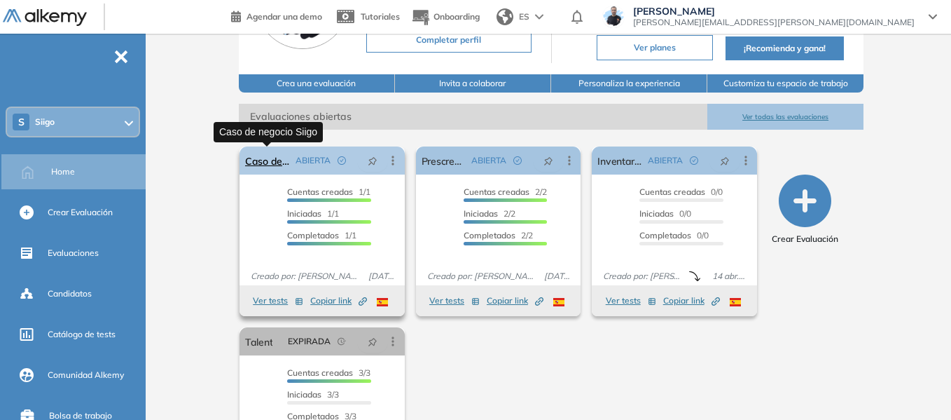
click at [272, 162] on link "Caso de negocio Siigo" at bounding box center [267, 160] width 45 height 28
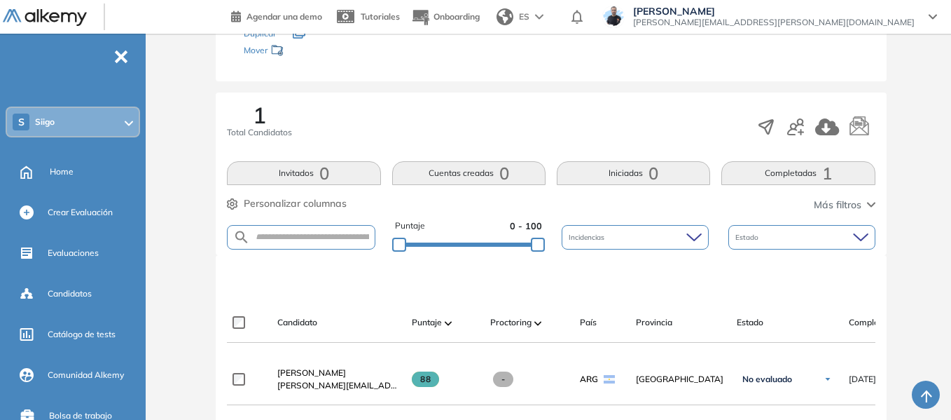
scroll to position [321, 0]
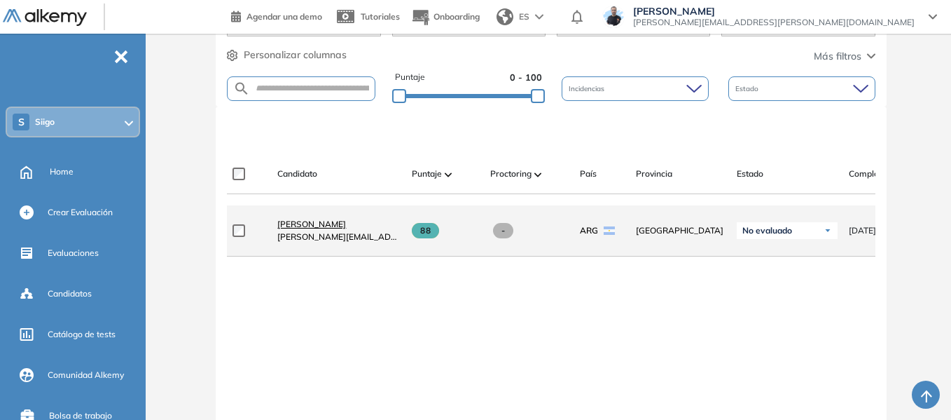
click at [321, 226] on span "[PERSON_NAME]" at bounding box center [311, 224] width 69 height 11
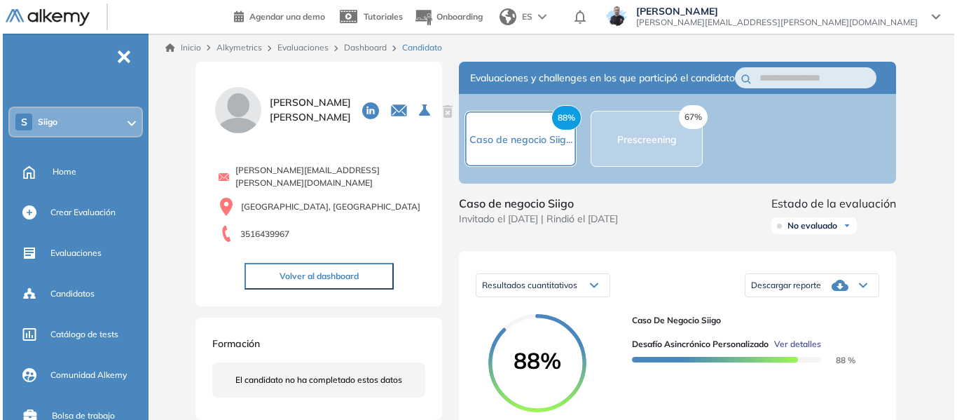
scroll to position [210, 0]
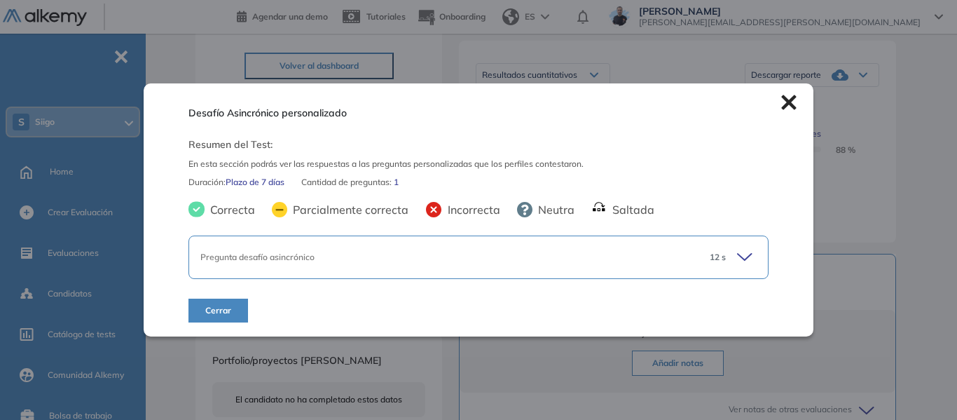
click at [738, 248] on icon at bounding box center [747, 257] width 20 height 20
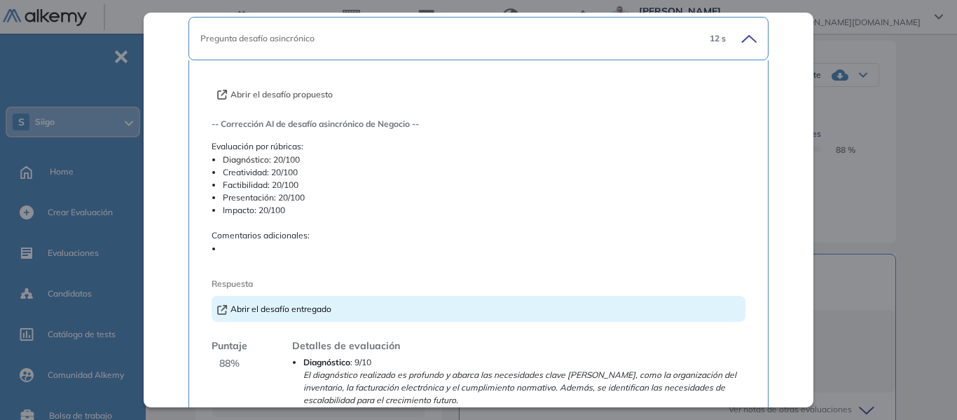
scroll to position [70, 0]
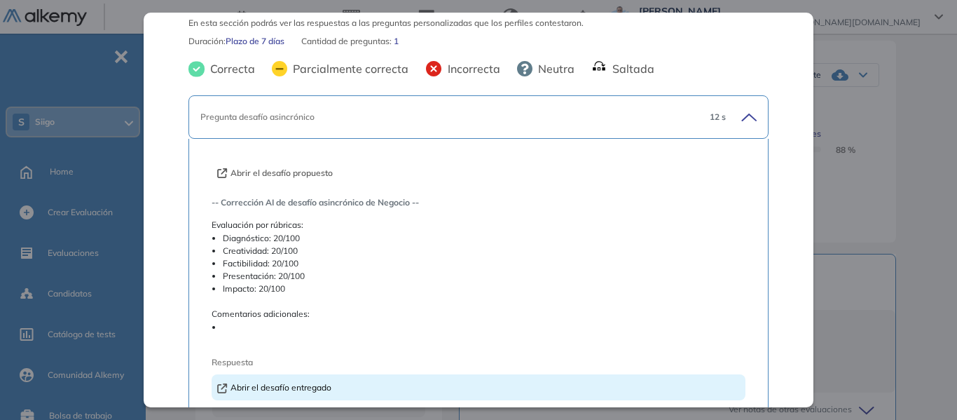
click at [268, 167] on button "Abrir el desafío propuesto" at bounding box center [275, 173] width 116 height 13
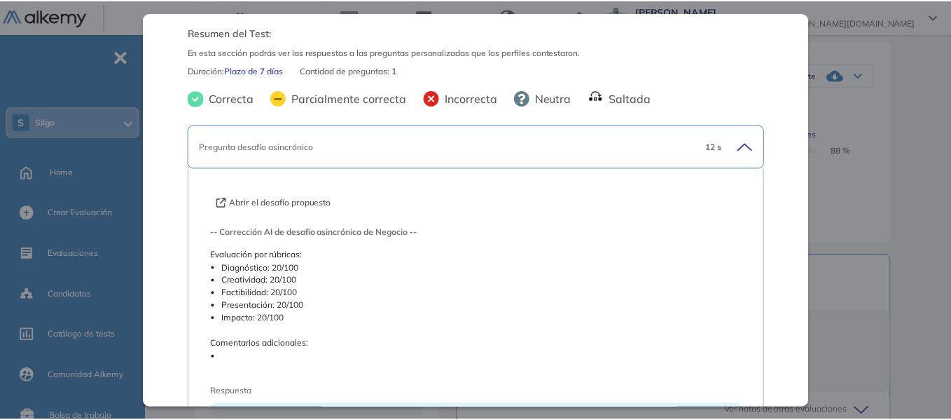
scroll to position [0, 0]
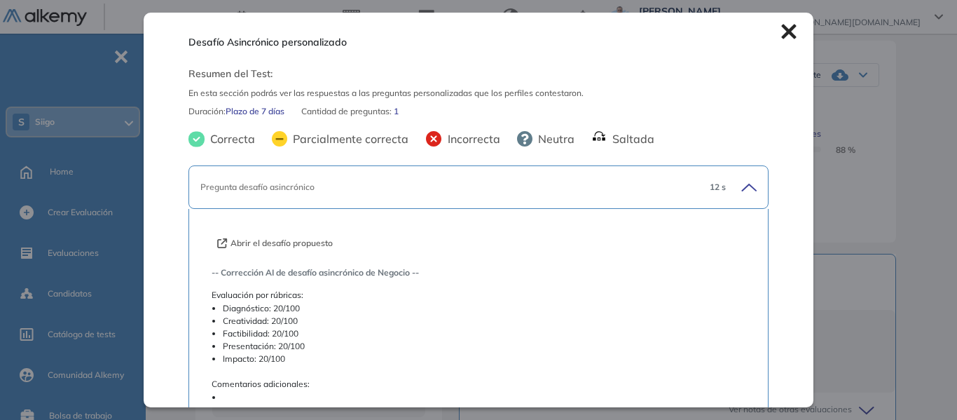
click at [781, 29] on icon at bounding box center [788, 32] width 15 height 15
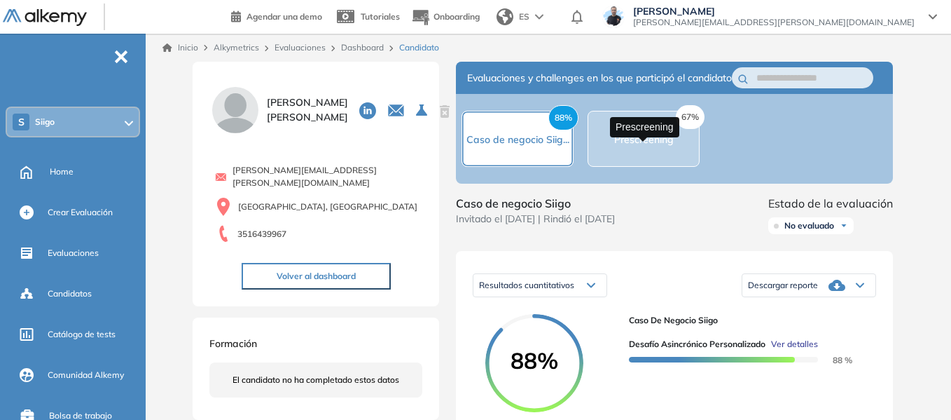
click at [656, 146] on span "Prescreening" at bounding box center [644, 139] width 60 height 13
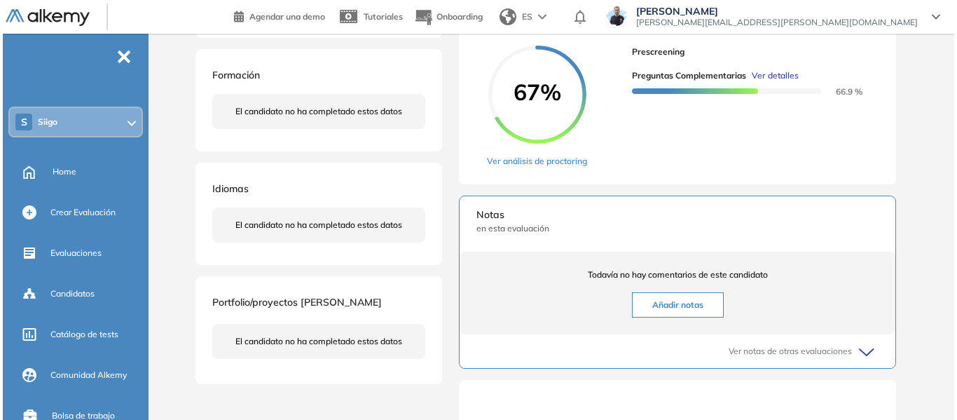
scroll to position [280, 0]
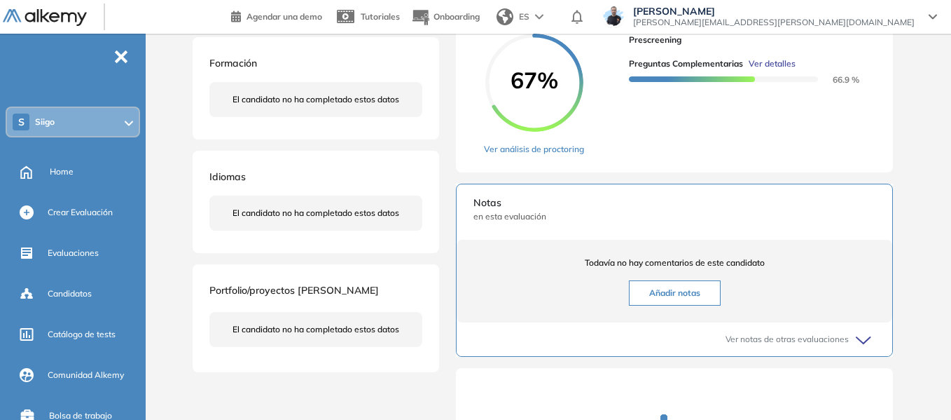
click at [780, 70] on span "Ver detalles" at bounding box center [772, 63] width 47 height 13
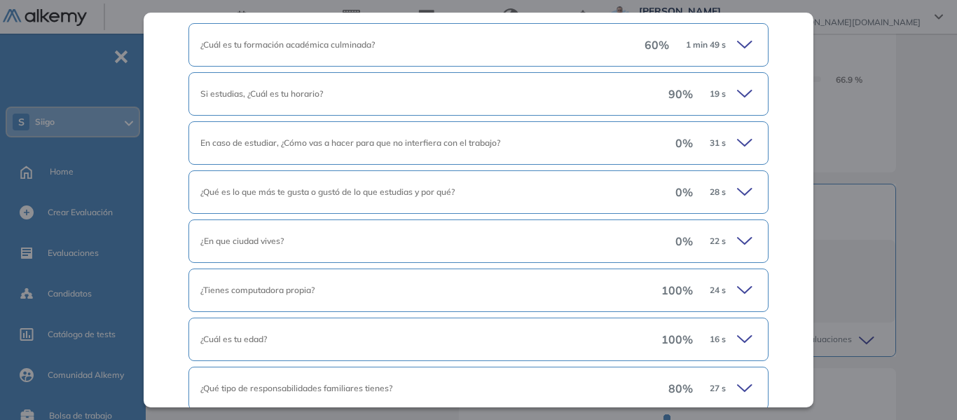
scroll to position [140, 0]
click at [737, 55] on icon at bounding box center [747, 47] width 20 height 20
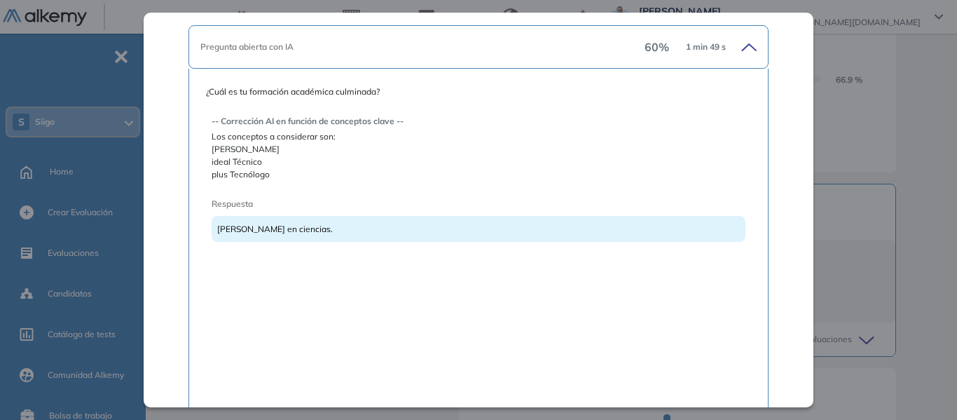
click at [743, 46] on icon at bounding box center [750, 47] width 14 height 6
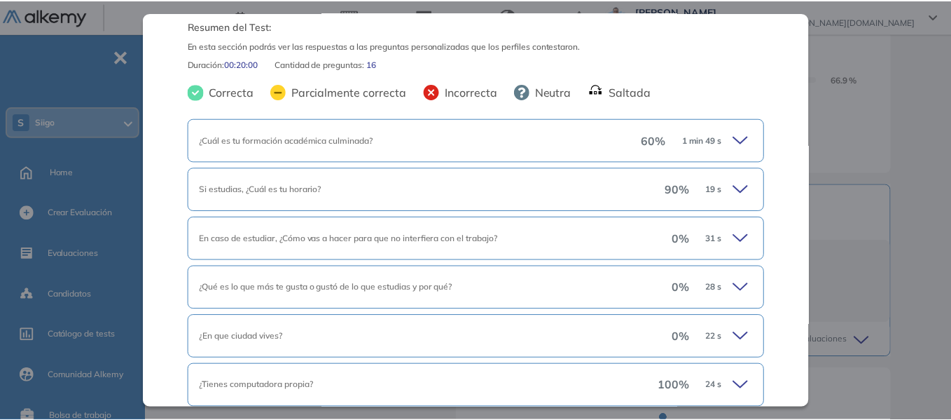
scroll to position [0, 0]
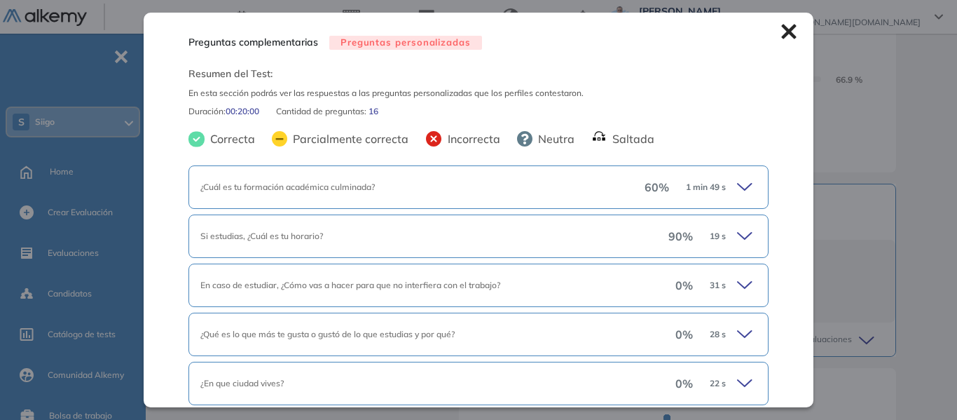
click at [781, 34] on icon at bounding box center [788, 32] width 15 height 15
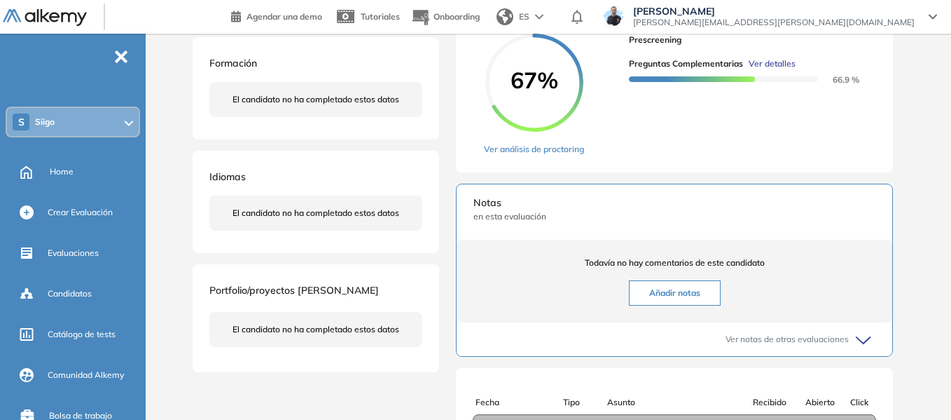
click at [101, 122] on div "S Siigo" at bounding box center [73, 122] width 132 height 28
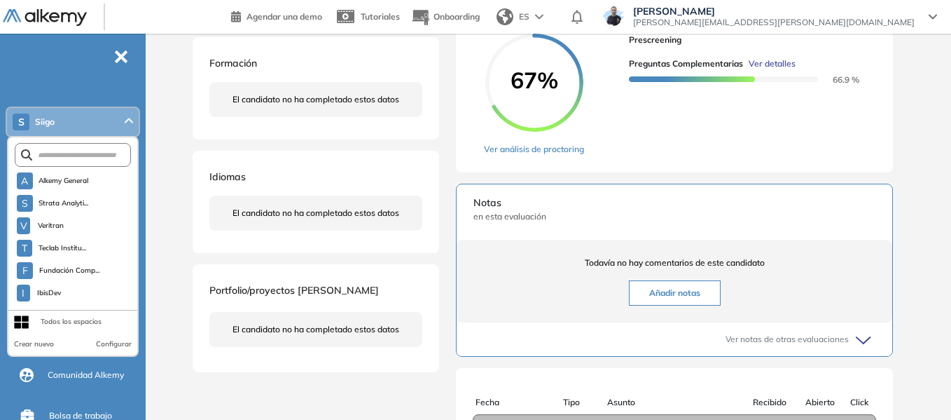
click at [81, 170] on li "A Alkemy General" at bounding box center [75, 181] width 123 height 22
